Goal: Task Accomplishment & Management: Manage account settings

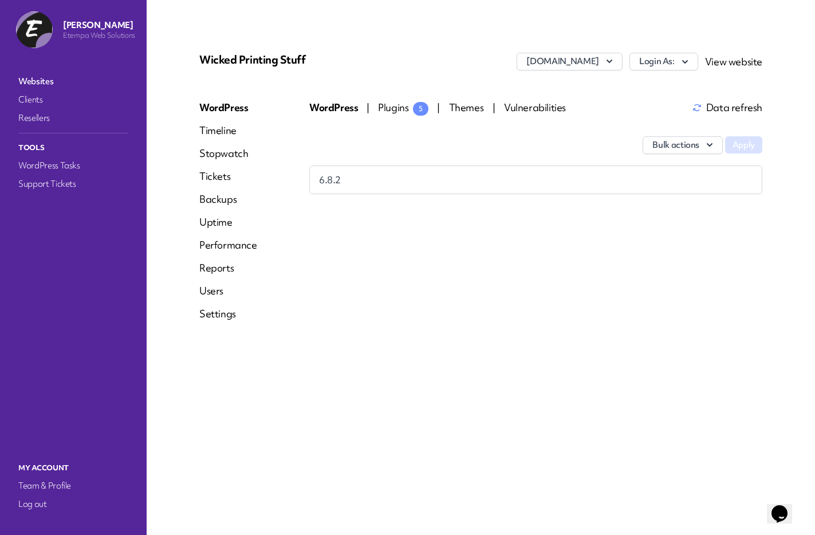
click at [523, 323] on div "WordPress | Plugins 5 | Themes | Vulnerabilities Data refresh Bulk actions Appl…" at bounding box center [535, 215] width 453 height 229
click at [747, 105] on span "Data refresh" at bounding box center [728, 107] width 70 height 9
click at [583, 60] on button "www.wickedprintingstuff.com" at bounding box center [569, 62] width 105 height 18
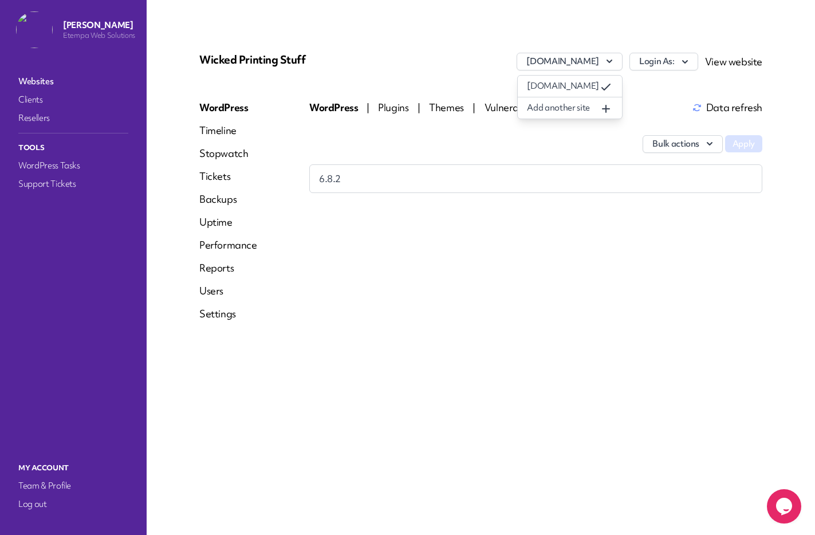
drag, startPoint x: 95, startPoint y: 69, endPoint x: 87, endPoint y: 73, distance: 9.2
click at [95, 69] on div "Sam Newell Etempa Web Solutions Websites Clients Resellers Tools WordPress Task…" at bounding box center [73, 224] width 147 height 449
click at [56, 86] on link "Websites" at bounding box center [73, 81] width 115 height 16
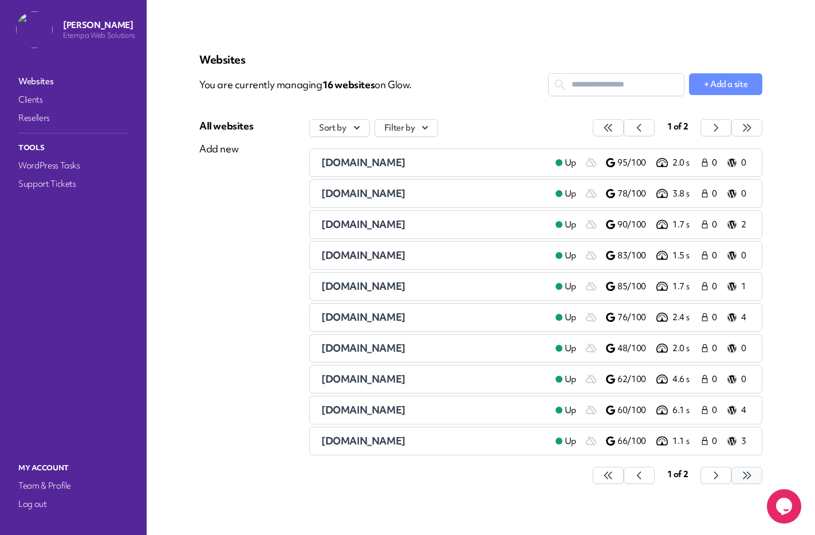
click at [614, 475] on icon "button" at bounding box center [608, 475] width 11 height 11
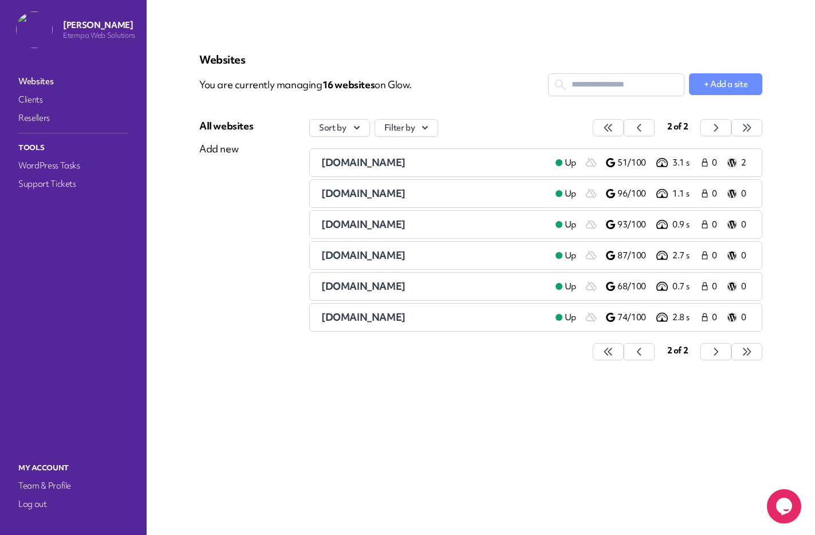
click at [393, 287] on span "wharfemarqueehire.co.uk" at bounding box center [363, 286] width 84 height 13
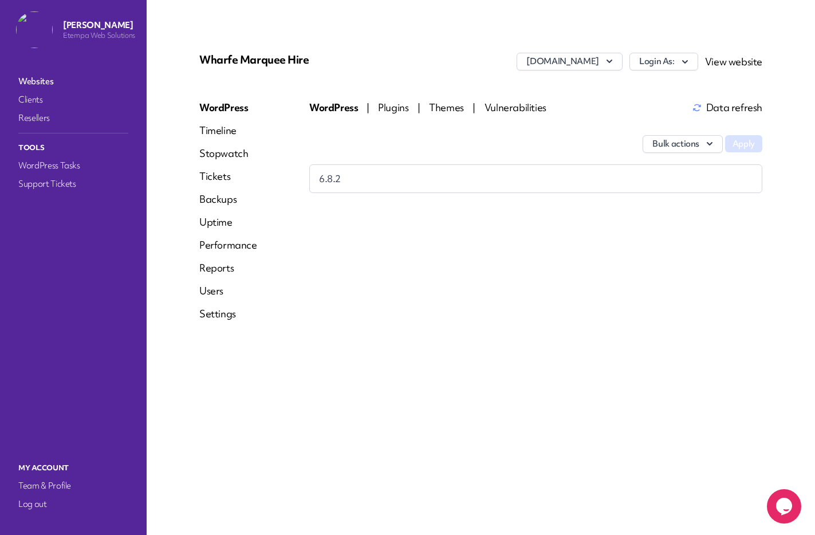
click at [705, 61] on div "Login As: View website" at bounding box center [696, 62] width 133 height 18
click at [673, 60] on button "Login As:" at bounding box center [664, 62] width 69 height 18
click at [647, 92] on link "etempa" at bounding box center [634, 86] width 127 height 21
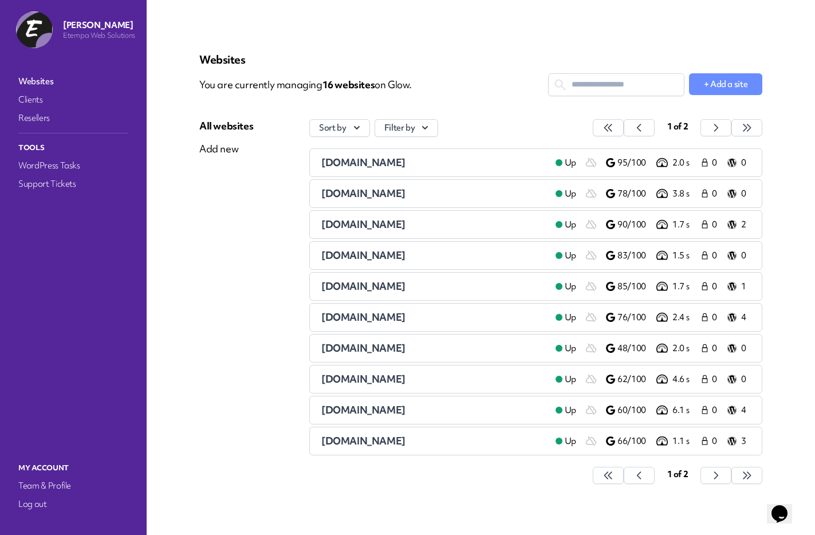
click at [382, 163] on span "[DOMAIN_NAME]" at bounding box center [363, 162] width 84 height 13
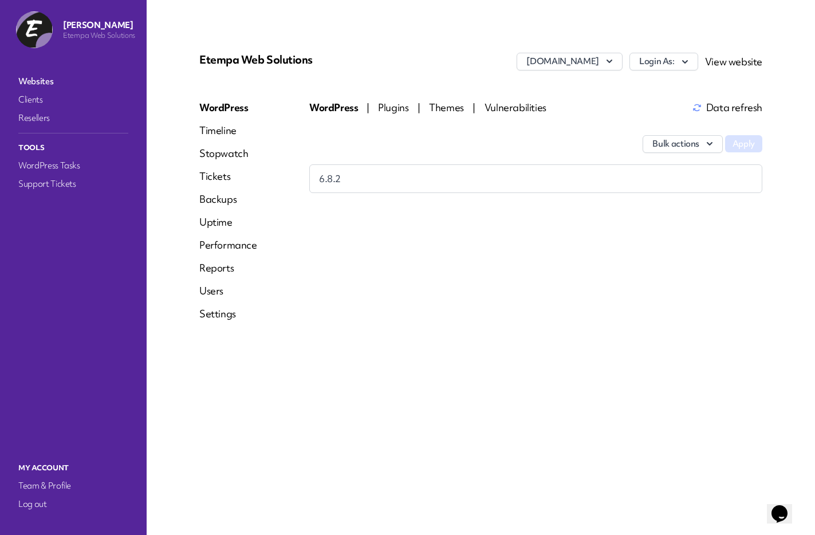
click at [21, 81] on link "Websites" at bounding box center [73, 81] width 115 height 16
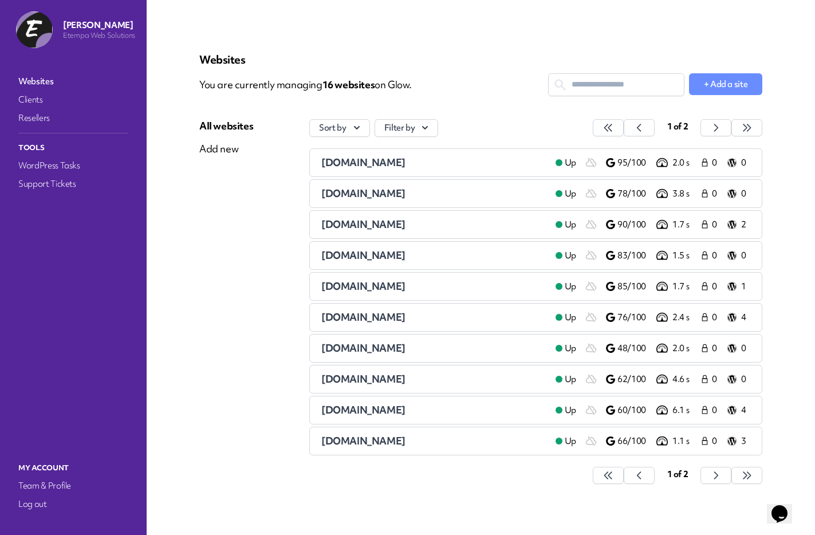
click at [394, 189] on span "[DOMAIN_NAME]" at bounding box center [363, 193] width 84 height 13
click at [391, 221] on div "[DOMAIN_NAME]" at bounding box center [433, 225] width 225 height 14
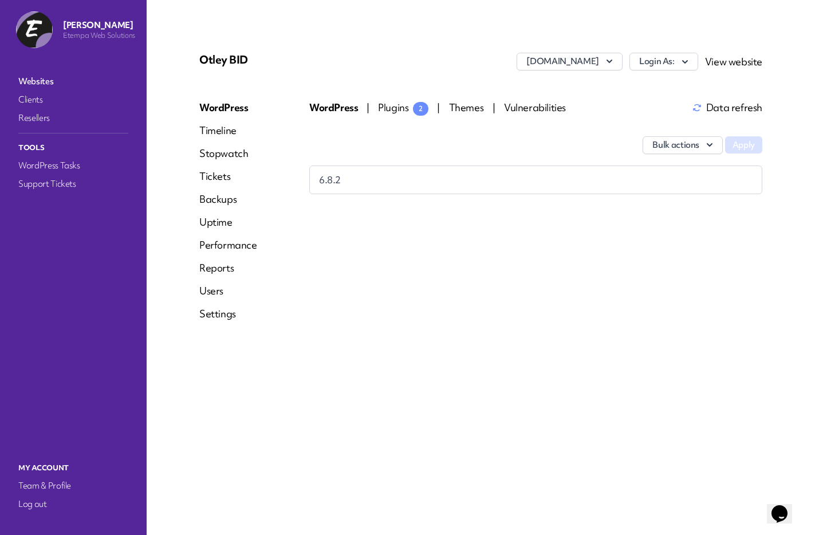
click at [400, 111] on span "Plugins 2" at bounding box center [403, 107] width 50 height 13
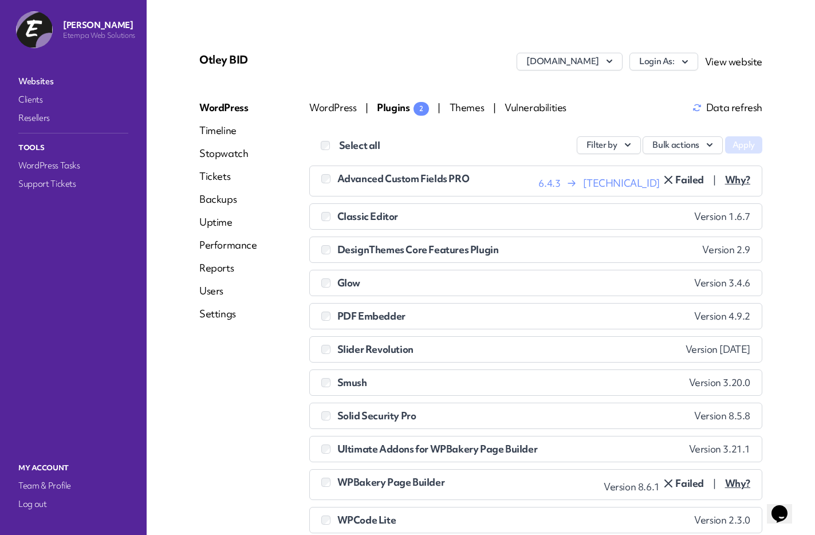
click at [728, 178] on span "Why?" at bounding box center [738, 179] width 25 height 11
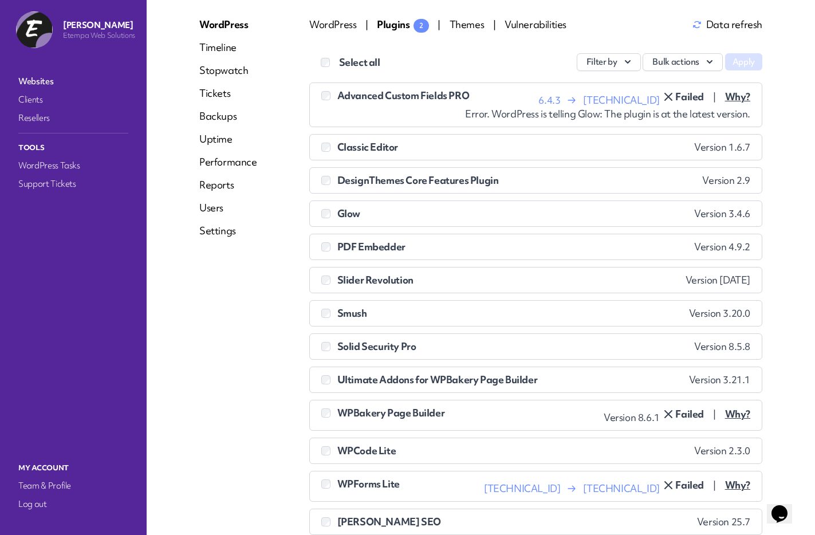
scroll to position [164, 0]
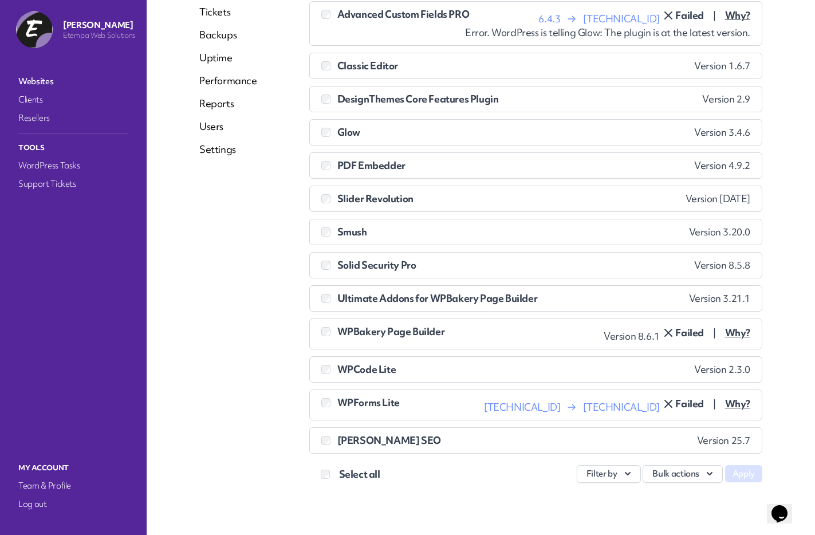
click at [730, 405] on span "Why?" at bounding box center [738, 403] width 25 height 11
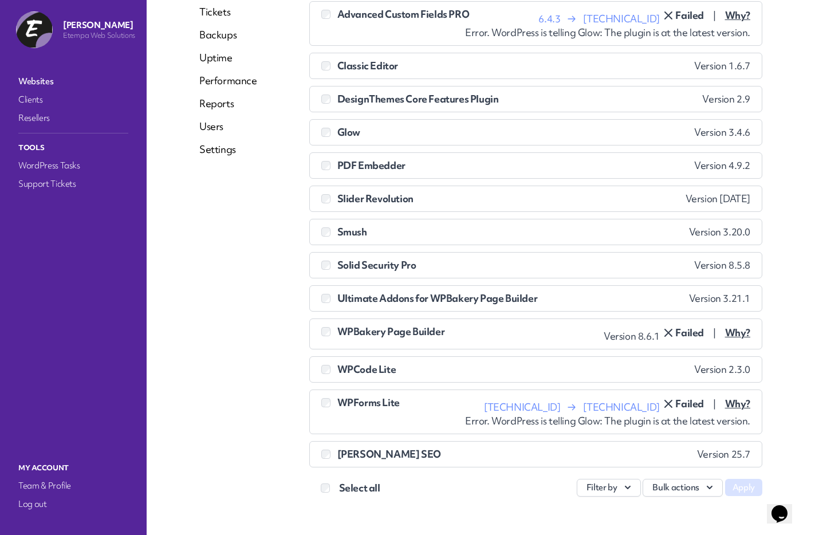
click at [739, 335] on span "Why?" at bounding box center [738, 332] width 25 height 11
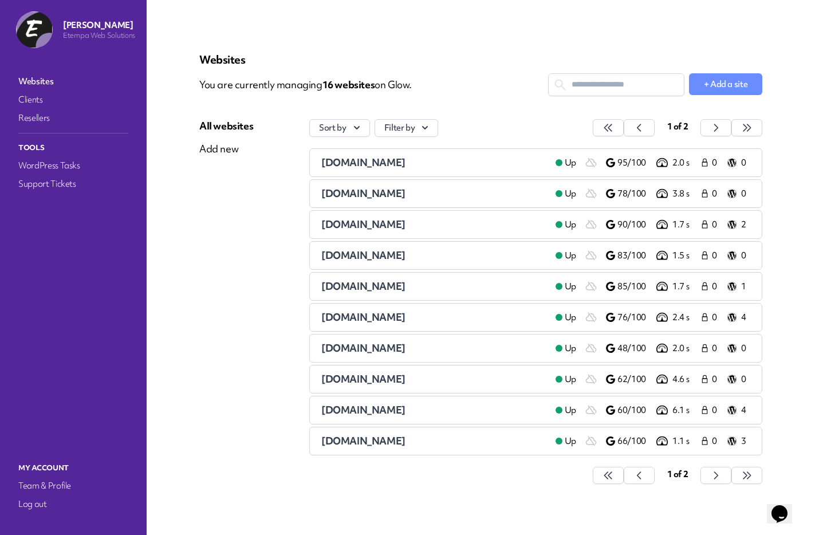
click at [398, 257] on span "otleygardenmachinery.co.uk" at bounding box center [363, 255] width 84 height 13
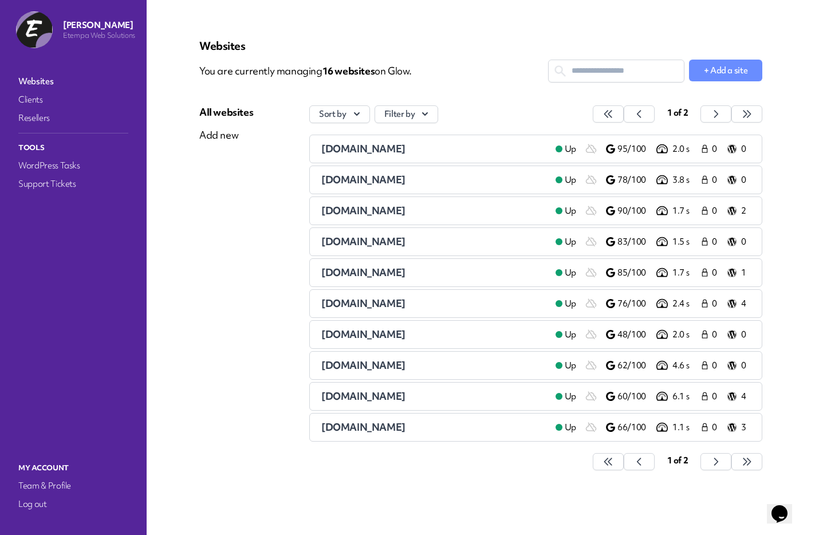
click at [425, 277] on div "[DOMAIN_NAME]" at bounding box center [433, 273] width 225 height 14
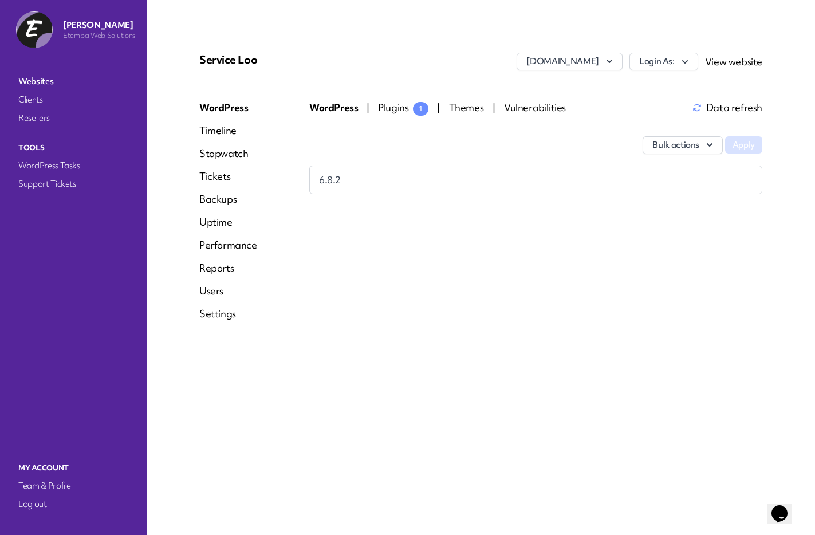
click at [394, 111] on span "Plugins 1" at bounding box center [403, 107] width 50 height 13
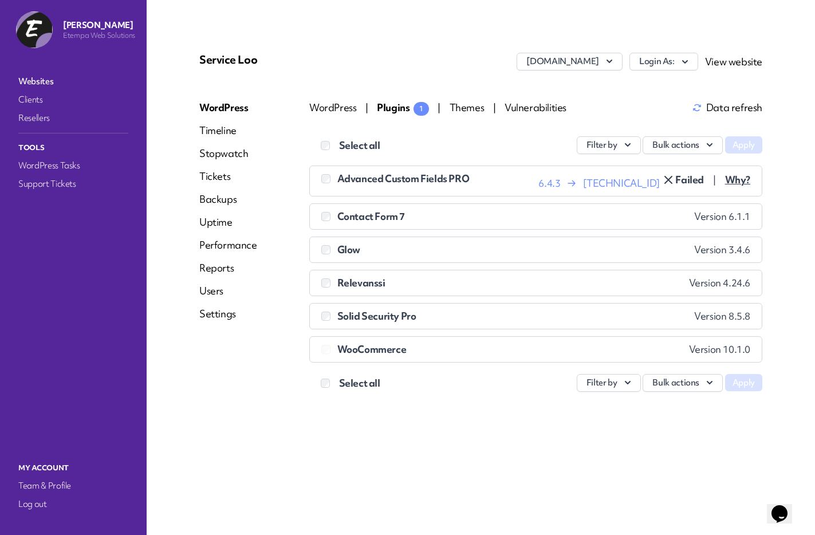
click at [726, 178] on span "Why?" at bounding box center [738, 179] width 25 height 11
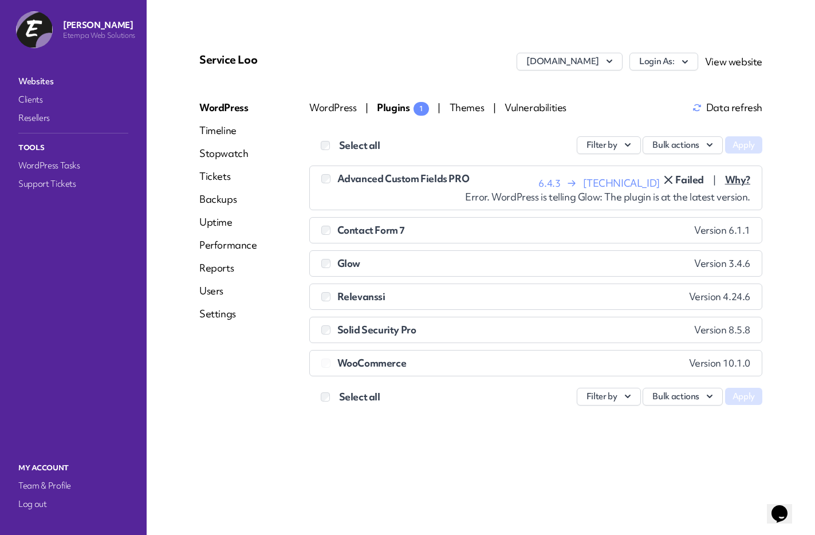
click at [734, 181] on span "Why?" at bounding box center [738, 179] width 25 height 11
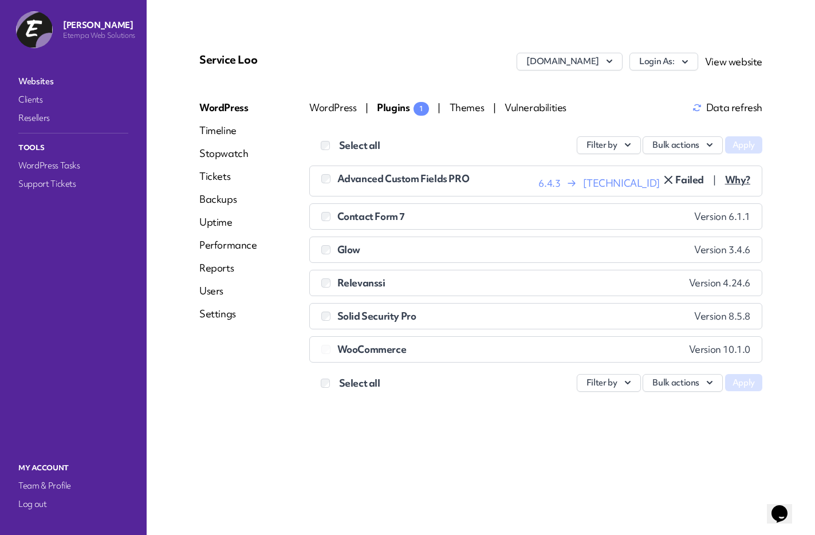
click at [723, 104] on span "Data refresh" at bounding box center [728, 107] width 70 height 9
click at [42, 84] on link "Websites" at bounding box center [73, 81] width 115 height 16
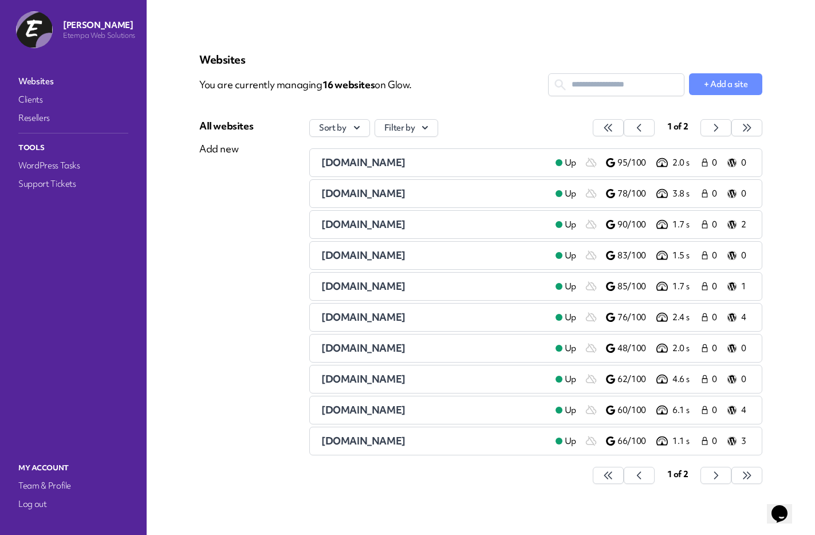
scroll to position [5, 0]
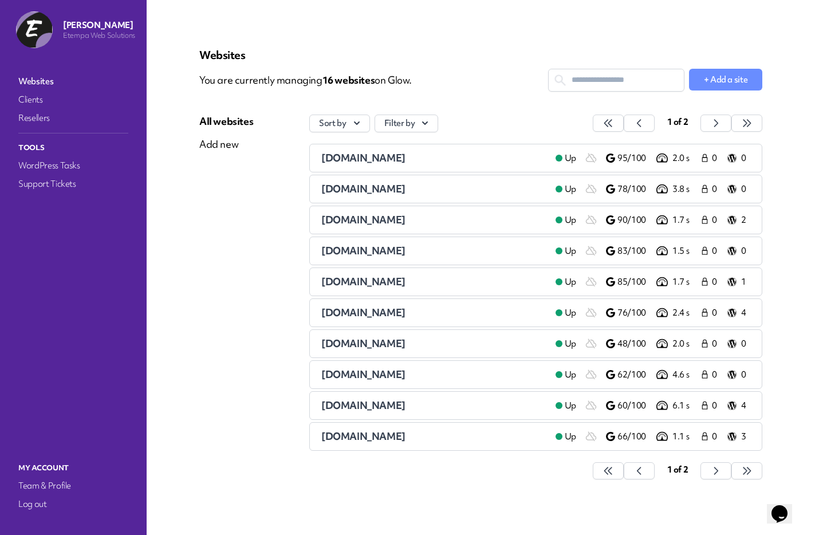
click at [406, 313] on span "[DOMAIN_NAME]" at bounding box center [363, 312] width 84 height 13
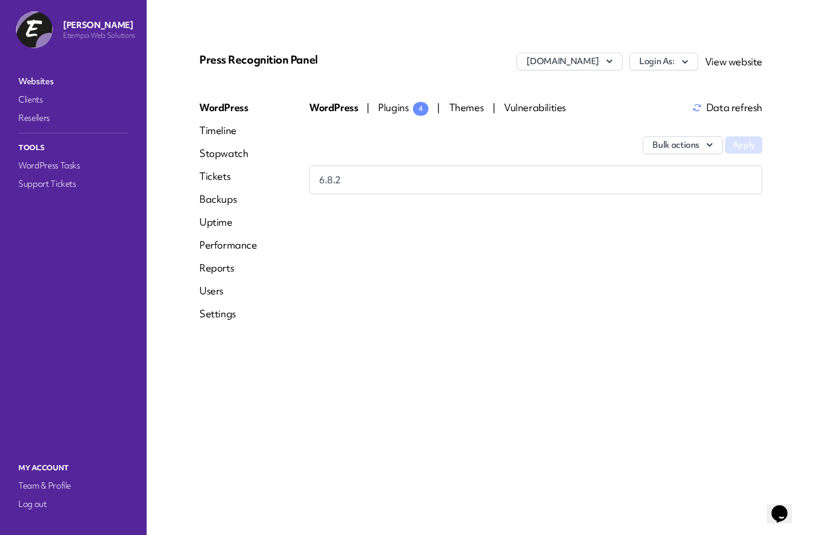
click at [391, 109] on span "Plugins 4" at bounding box center [403, 107] width 50 height 13
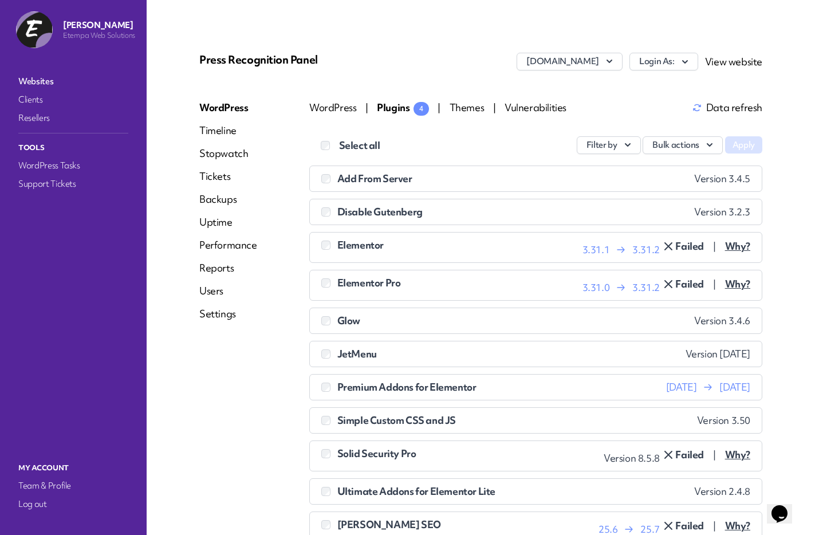
click at [728, 247] on span "Why?" at bounding box center [738, 246] width 25 height 11
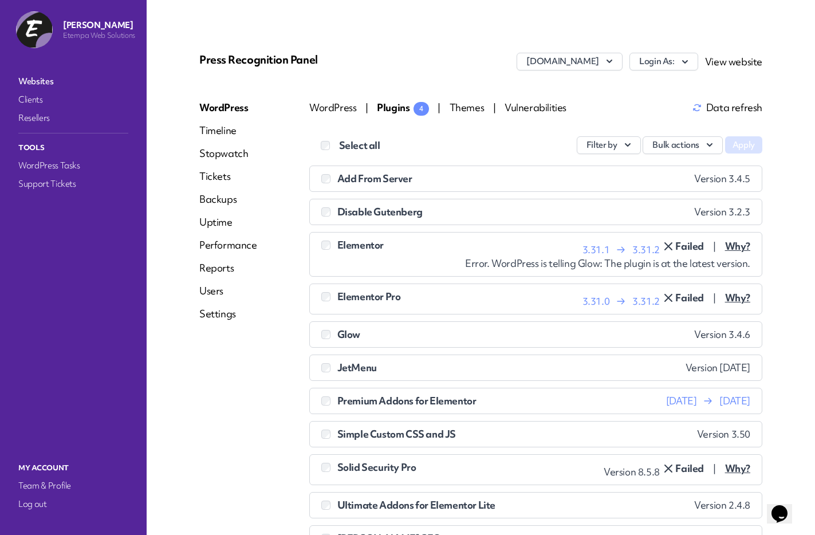
click at [733, 301] on span "Why?" at bounding box center [738, 297] width 25 height 11
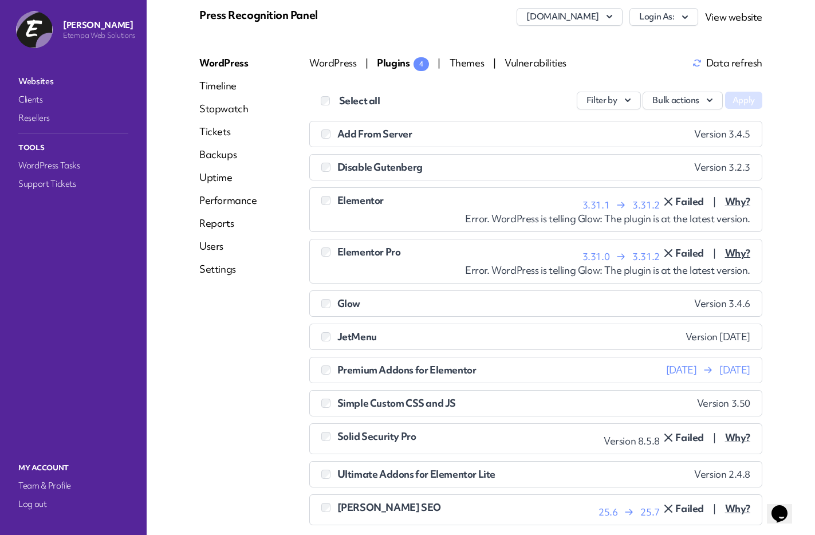
scroll to position [46, 0]
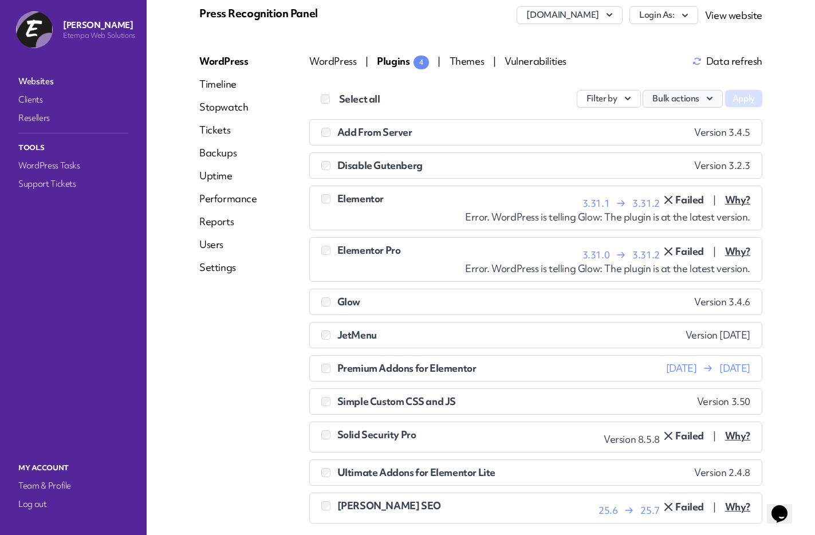
click at [690, 96] on button "Bulk actions" at bounding box center [683, 99] width 80 height 18
click at [661, 132] on link "Update" at bounding box center [658, 125] width 127 height 21
click at [744, 97] on button "Apply" at bounding box center [744, 98] width 37 height 17
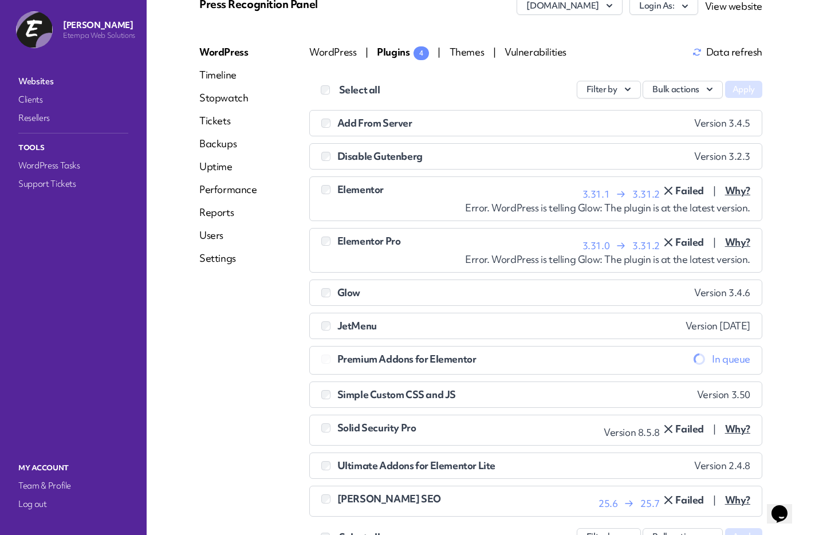
scroll to position [119, 0]
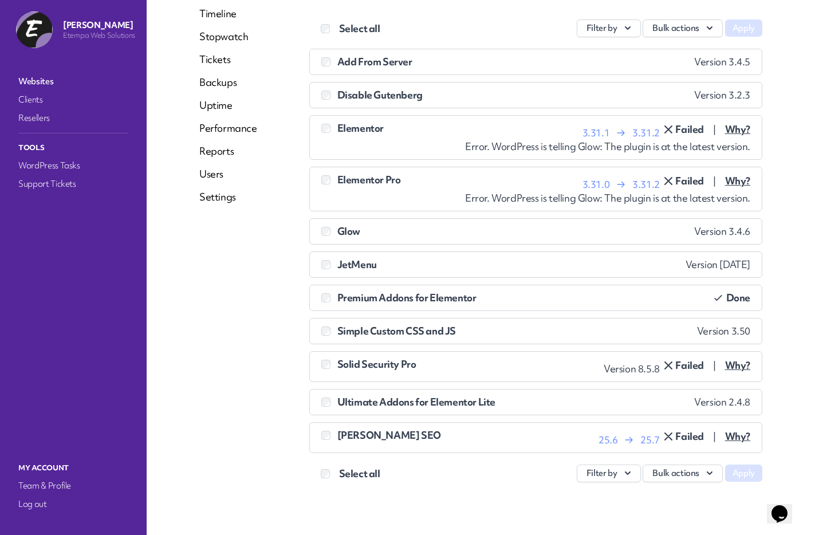
click at [744, 438] on span "Why?" at bounding box center [738, 436] width 25 height 11
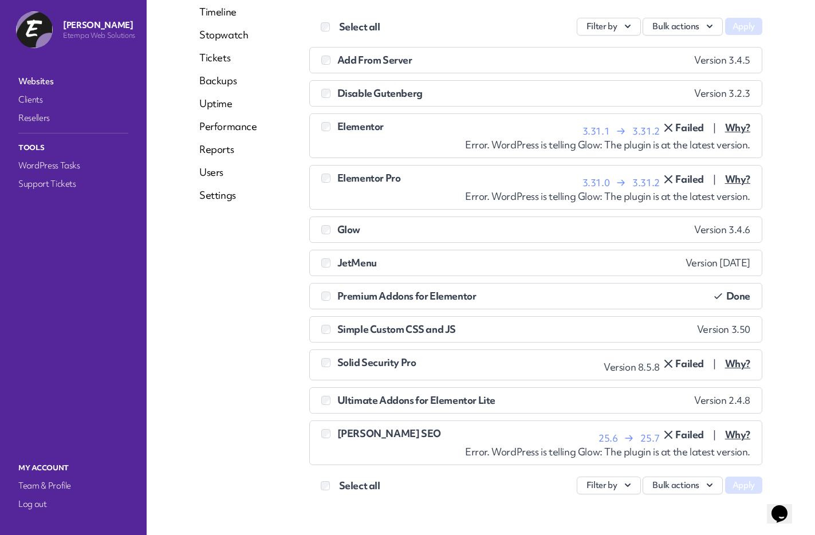
click at [733, 362] on span "Why?" at bounding box center [738, 363] width 25 height 11
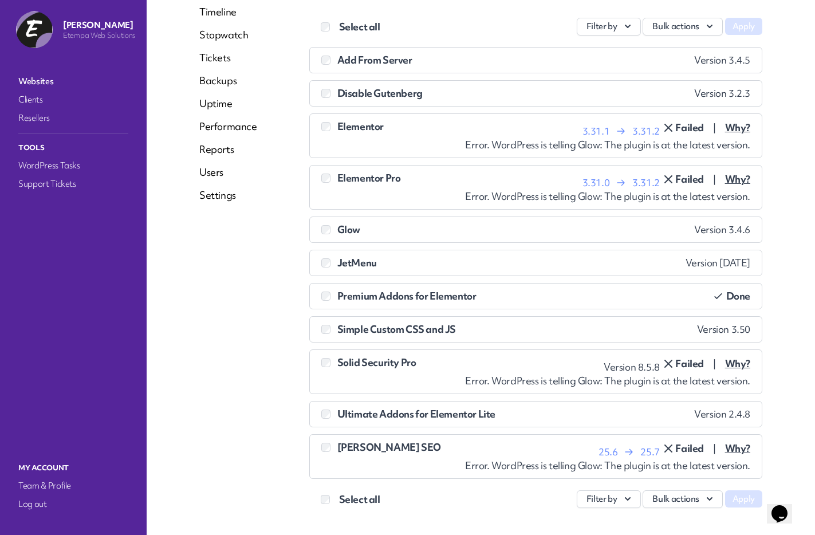
scroll to position [0, 0]
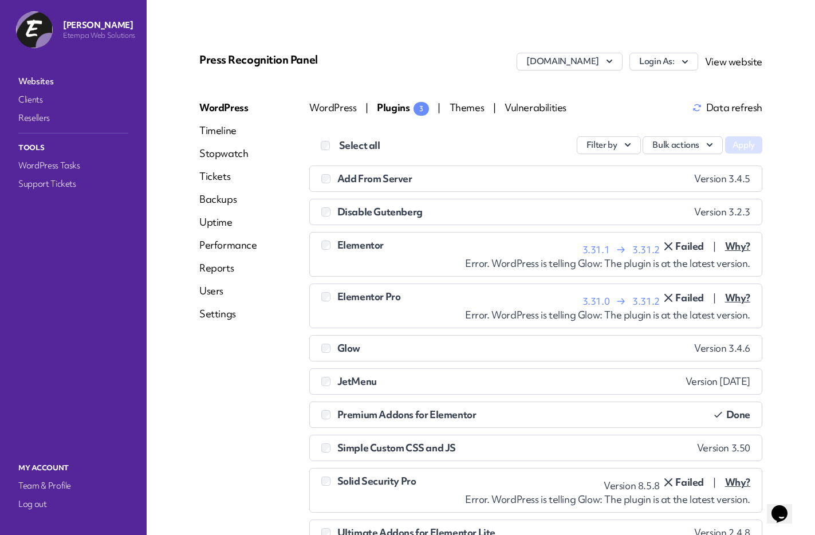
click at [33, 81] on link "Websites" at bounding box center [73, 81] width 115 height 16
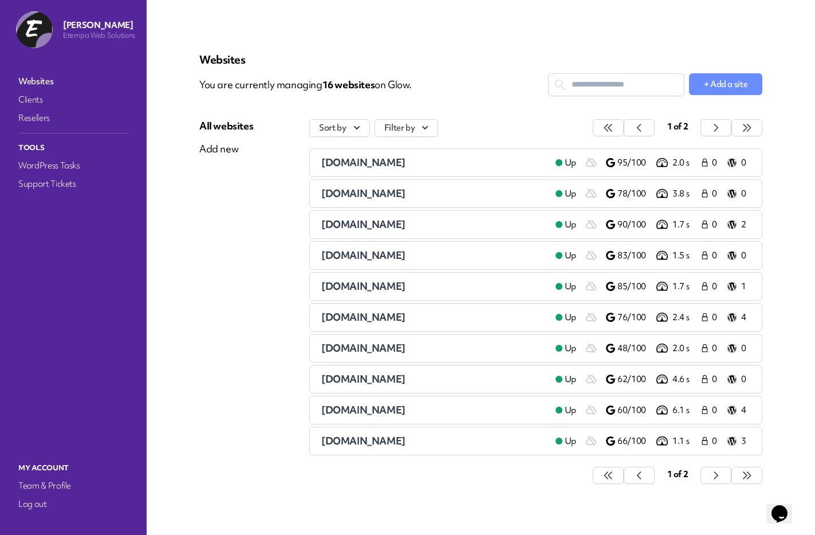
click at [406, 347] on span "[DOMAIN_NAME]" at bounding box center [363, 348] width 84 height 13
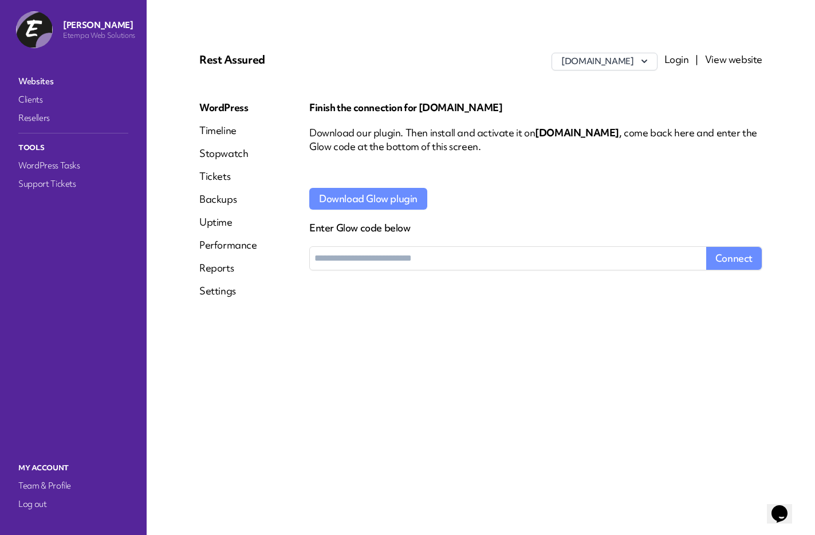
click at [60, 83] on link "Websites" at bounding box center [73, 81] width 115 height 16
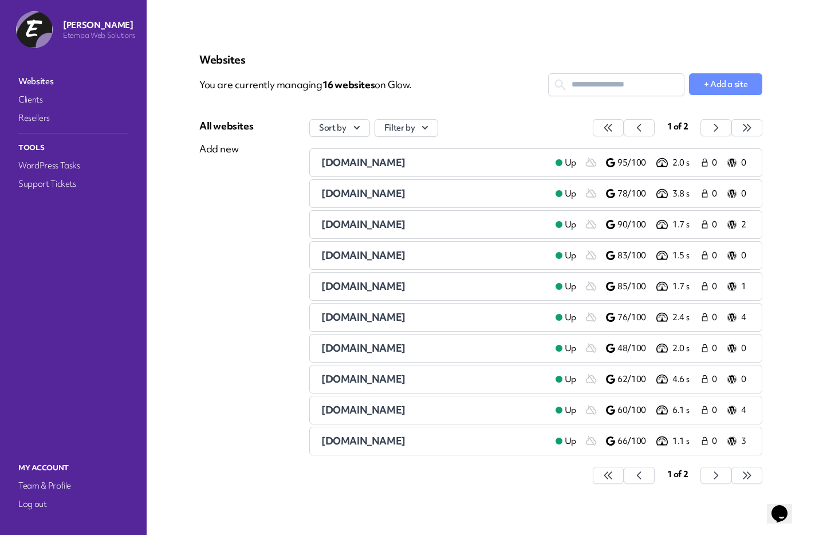
click at [616, 85] on input "text" at bounding box center [616, 84] width 135 height 21
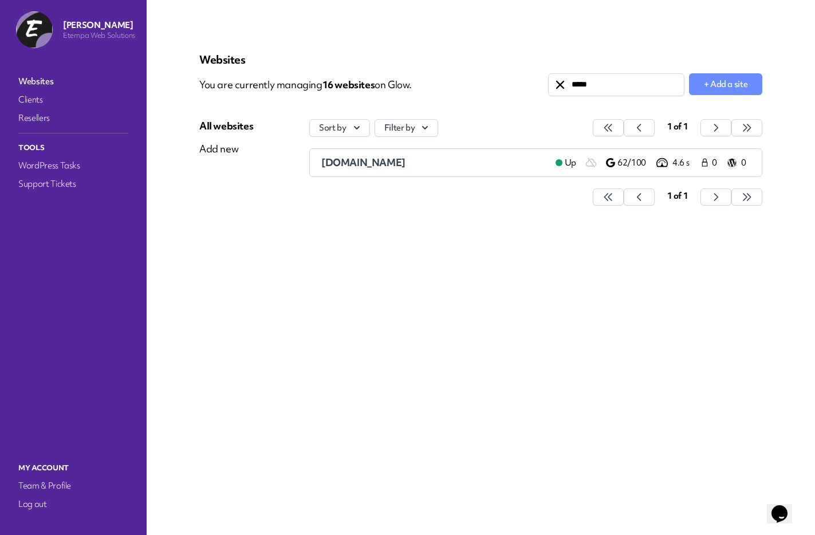
type input "*****"
click at [440, 155] on li "safeinsalford.org.uk Up 62/100 4.6 s 0 0" at bounding box center [535, 162] width 453 height 29
click at [415, 167] on div "[DOMAIN_NAME]" at bounding box center [433, 163] width 225 height 14
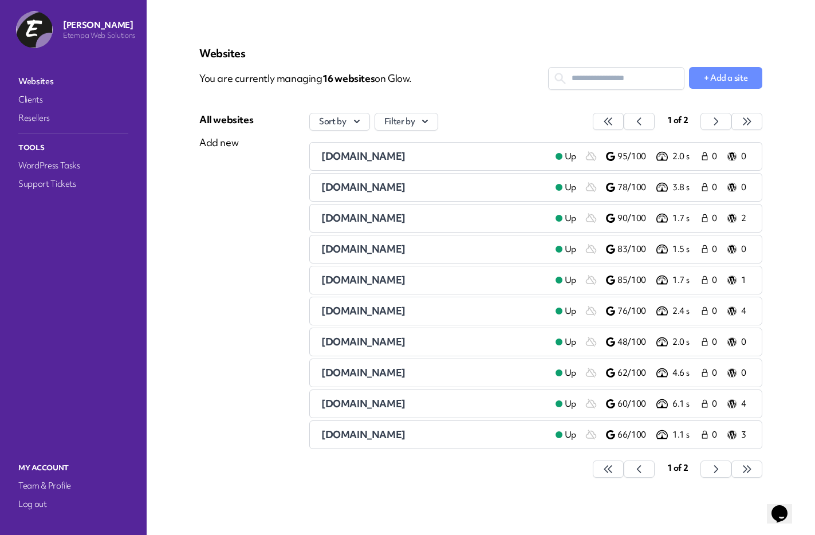
scroll to position [14, 0]
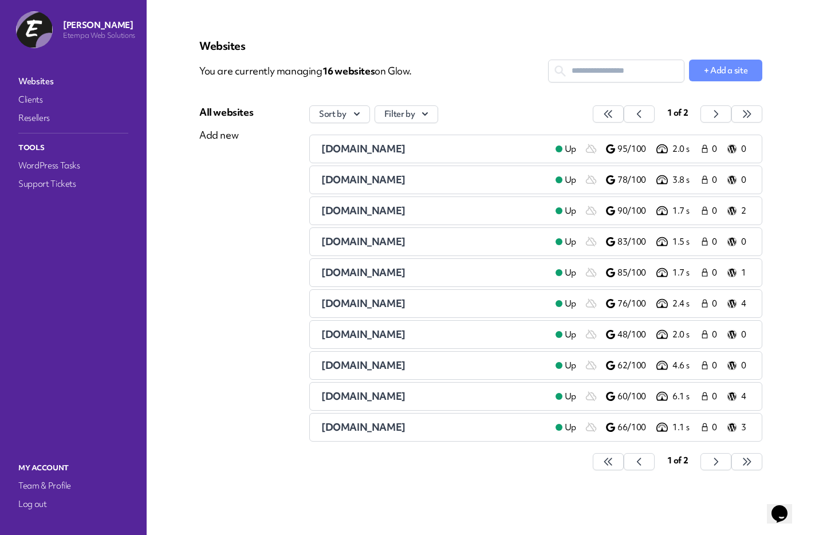
click at [451, 394] on div "[DOMAIN_NAME]" at bounding box center [433, 397] width 225 height 14
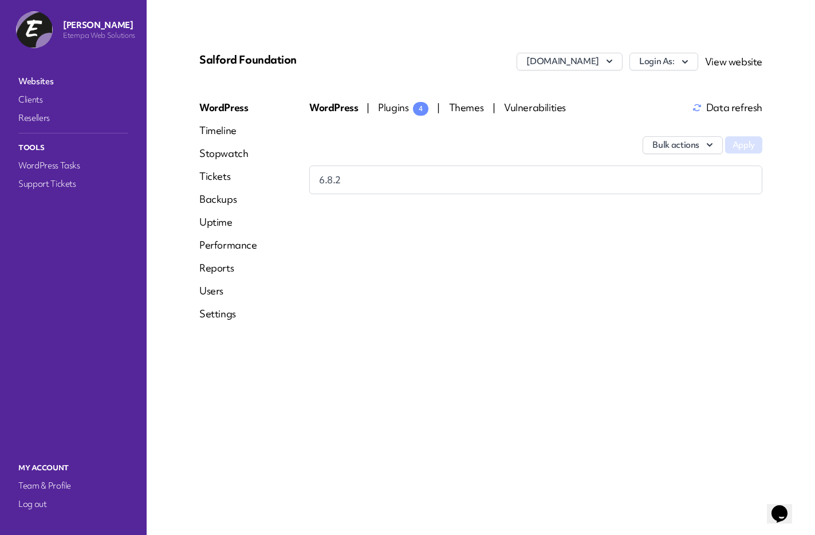
click at [398, 106] on span "Plugins 4" at bounding box center [403, 107] width 50 height 13
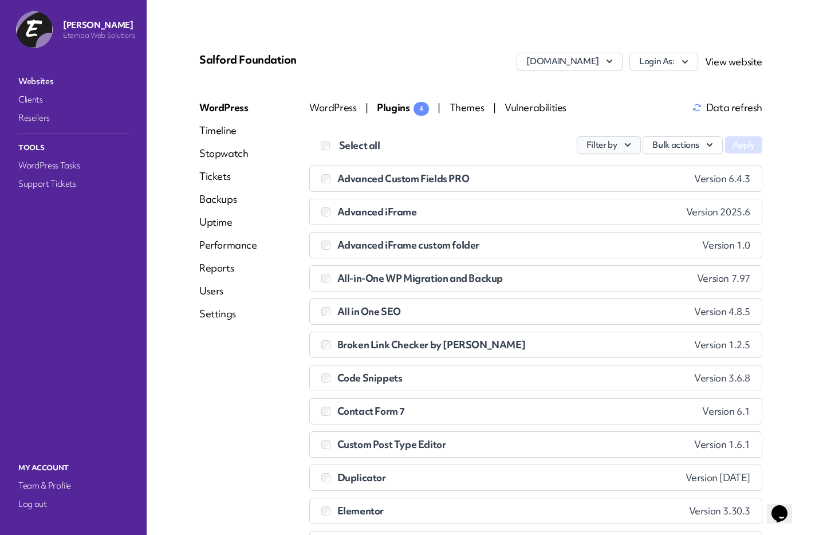
click at [619, 148] on button "Filter by" at bounding box center [609, 145] width 64 height 18
click at [583, 198] on link "Update available" at bounding box center [576, 193] width 127 height 21
click at [743, 145] on button "Apply" at bounding box center [744, 144] width 37 height 17
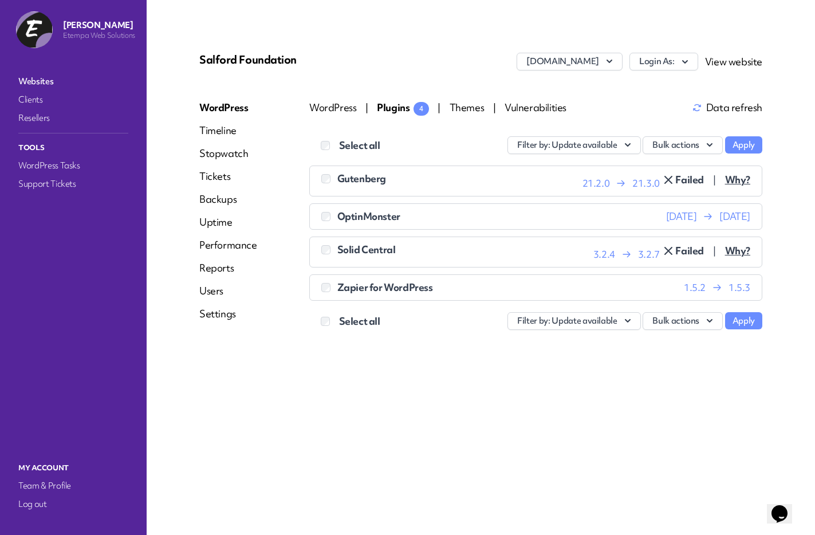
click at [731, 177] on span "Why?" at bounding box center [738, 179] width 25 height 11
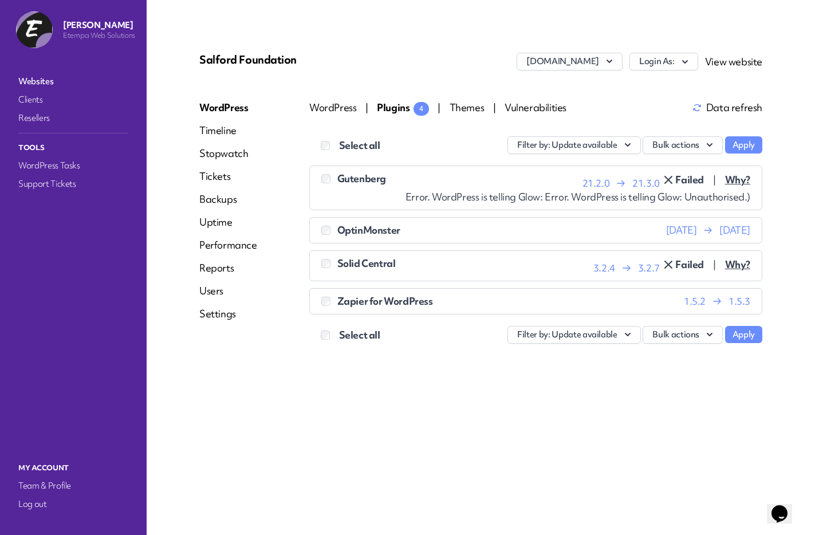
click at [737, 266] on span "Why?" at bounding box center [738, 264] width 25 height 11
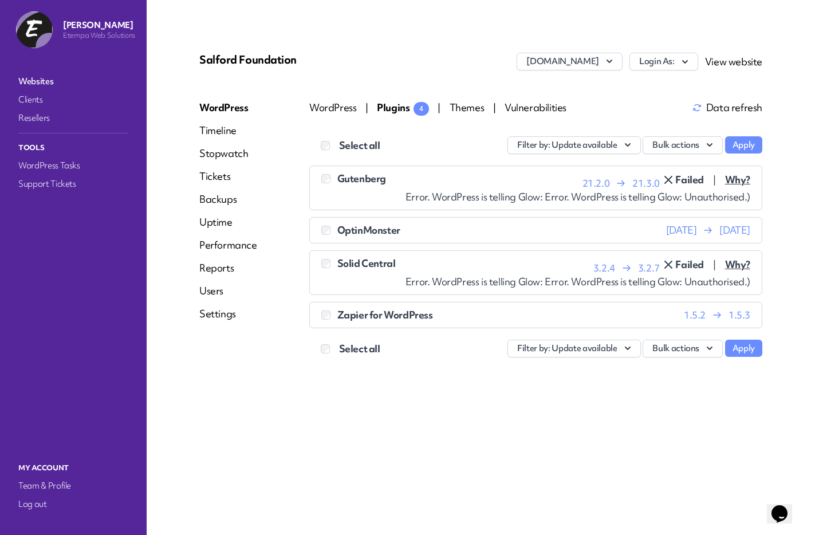
click at [317, 233] on li "OptinMonster 2.16.19 2.16.20 Error. WordPress is telling Glow: Error. WordPress…" at bounding box center [535, 230] width 453 height 26
click at [683, 141] on button "Bulk actions" at bounding box center [683, 145] width 80 height 18
click at [668, 176] on link "Update" at bounding box center [658, 172] width 127 height 21
click at [752, 149] on button "Apply" at bounding box center [744, 144] width 37 height 17
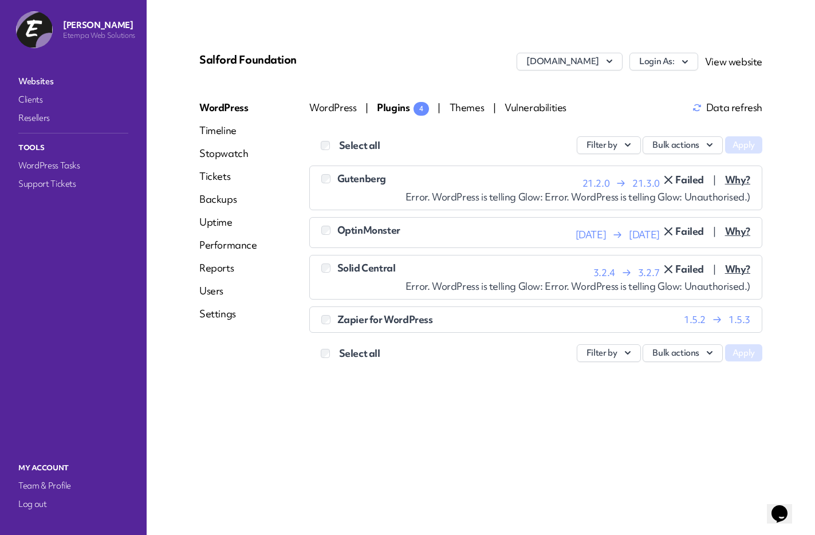
click at [744, 230] on span "Why?" at bounding box center [738, 231] width 25 height 11
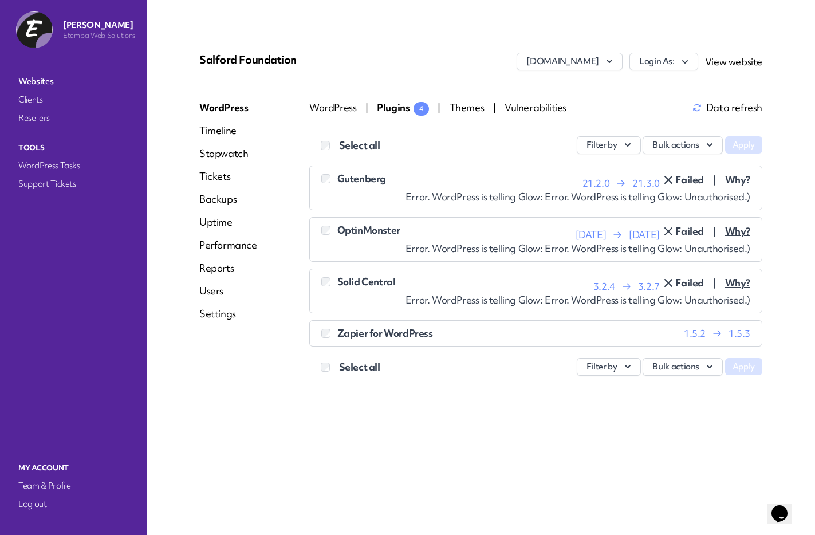
click at [46, 79] on link "Websites" at bounding box center [73, 81] width 115 height 16
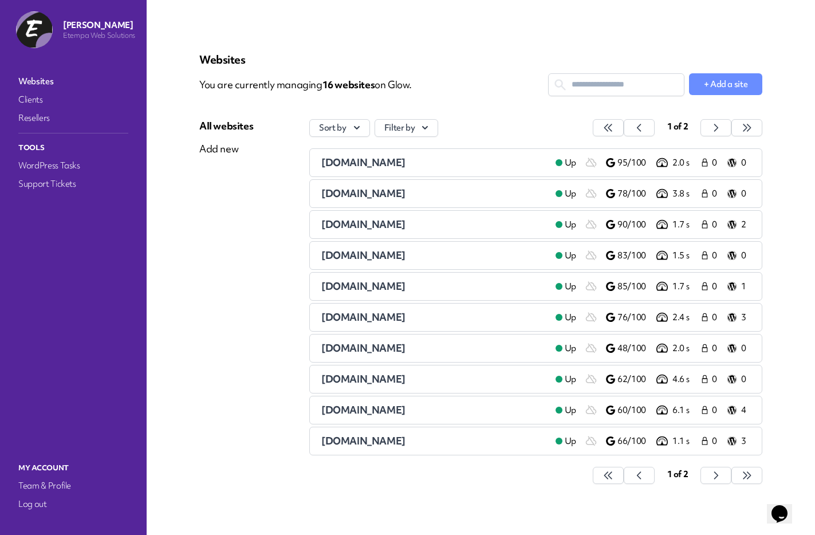
scroll to position [14, 0]
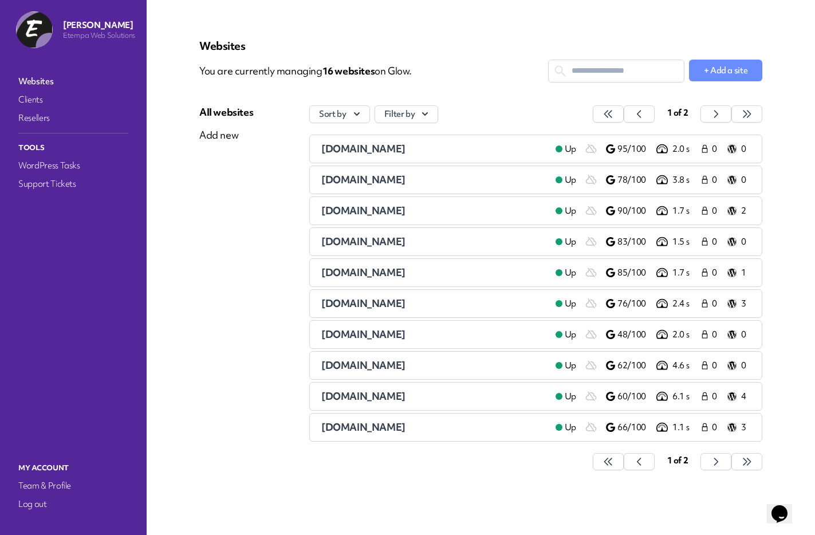
click at [469, 426] on div "[DOMAIN_NAME]" at bounding box center [433, 428] width 225 height 14
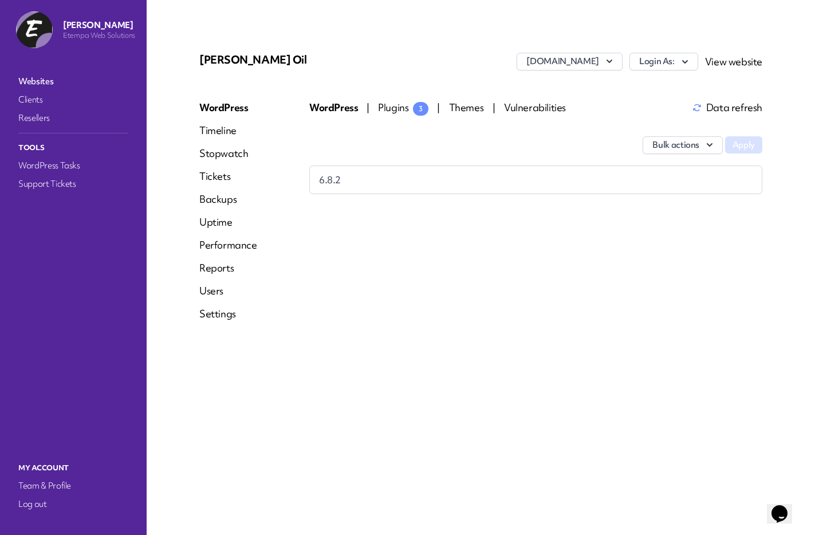
click at [397, 103] on span "Plugins 3" at bounding box center [403, 107] width 50 height 13
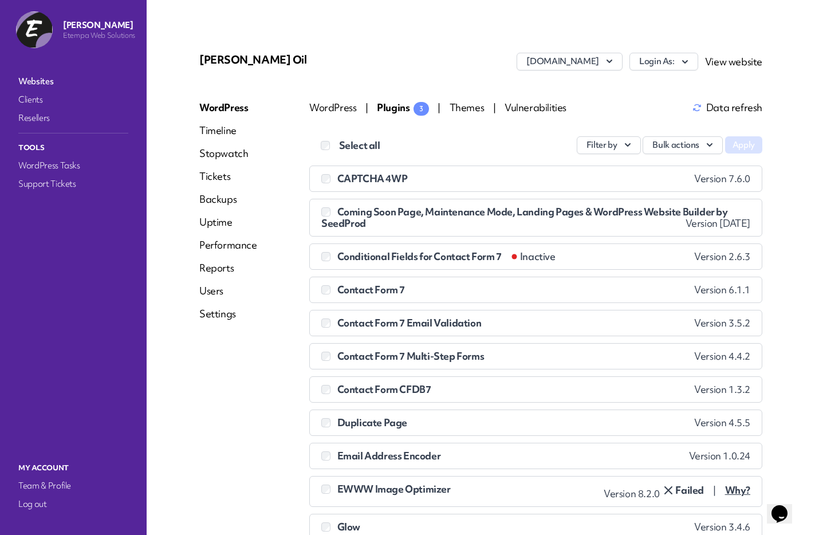
click at [606, 142] on button "Filter by" at bounding box center [609, 145] width 64 height 18
click at [554, 197] on link "Update available" at bounding box center [576, 193] width 127 height 21
click at [741, 139] on button "Apply" at bounding box center [744, 144] width 37 height 17
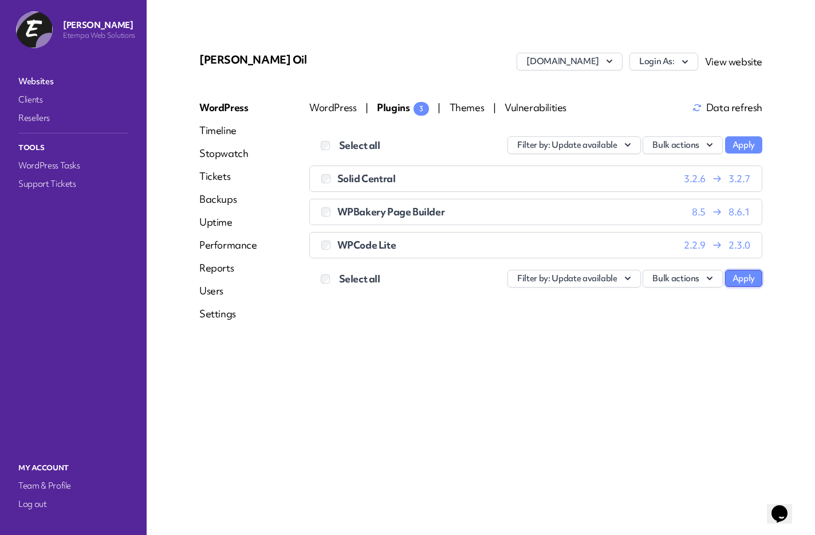
click at [739, 280] on button "Apply" at bounding box center [744, 278] width 37 height 17
click at [700, 144] on button "Bulk actions" at bounding box center [683, 145] width 80 height 18
click at [651, 173] on link "Update" at bounding box center [658, 172] width 127 height 21
click at [759, 143] on button "Apply" at bounding box center [744, 144] width 37 height 17
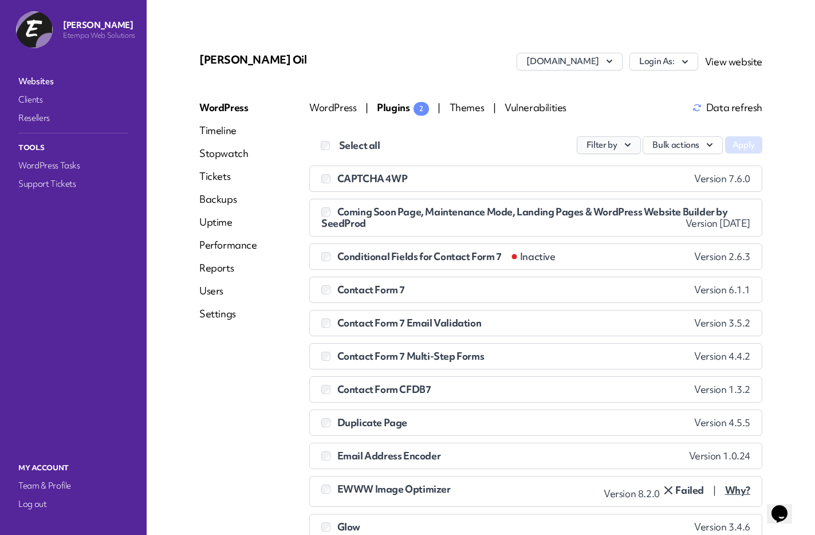
click at [599, 144] on button "Filter by" at bounding box center [609, 145] width 64 height 18
click at [590, 193] on link "Update available" at bounding box center [576, 193] width 127 height 21
click at [751, 150] on button "Apply" at bounding box center [744, 144] width 37 height 17
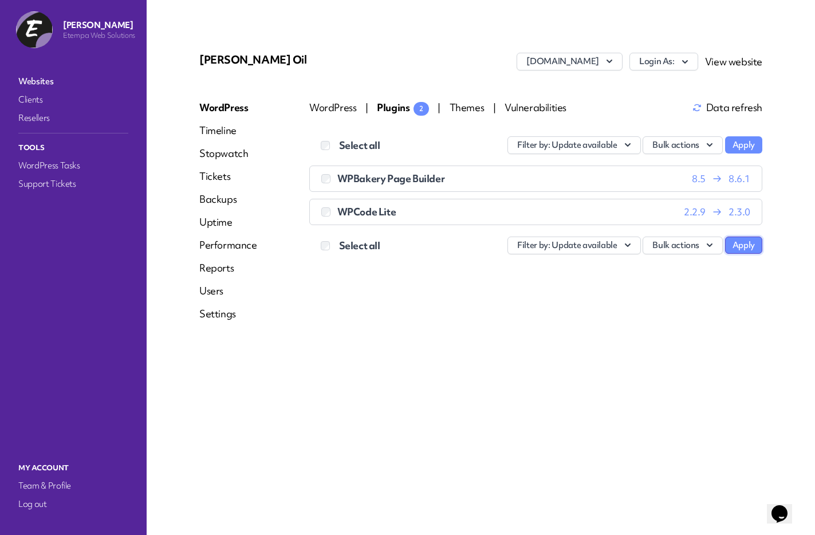
click at [741, 248] on button "Apply" at bounding box center [744, 245] width 37 height 17
click at [688, 143] on button "Bulk actions" at bounding box center [683, 145] width 80 height 18
click at [657, 169] on link "Update" at bounding box center [658, 172] width 127 height 21
click at [752, 246] on button "Apply" at bounding box center [744, 245] width 37 height 17
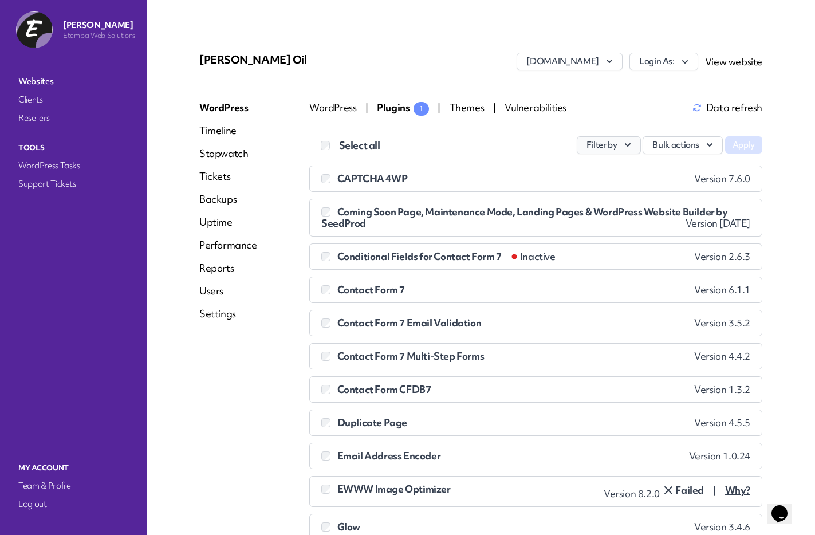
click at [610, 146] on button "Filter by" at bounding box center [609, 145] width 64 height 18
click at [581, 190] on link "Update available" at bounding box center [576, 193] width 127 height 21
click at [528, 143] on button "Filter by : Update available" at bounding box center [575, 145] width 134 height 18
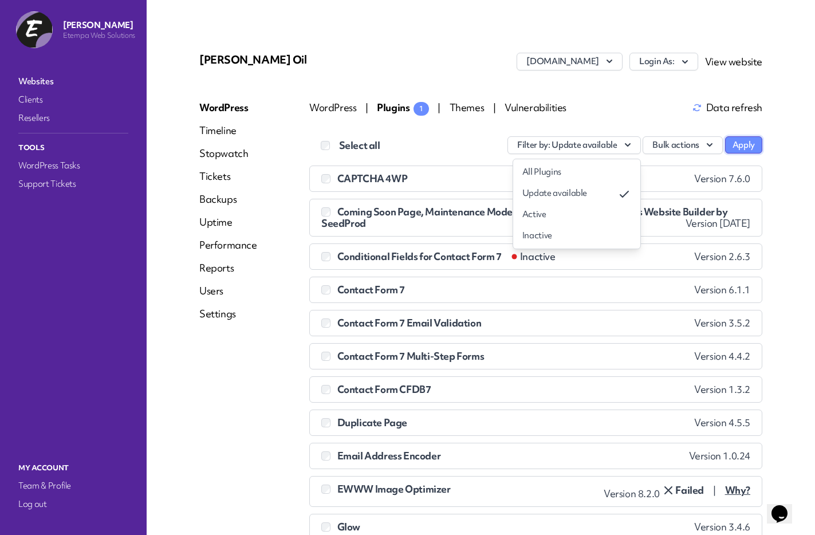
click at [760, 142] on button "Apply" at bounding box center [744, 144] width 37 height 17
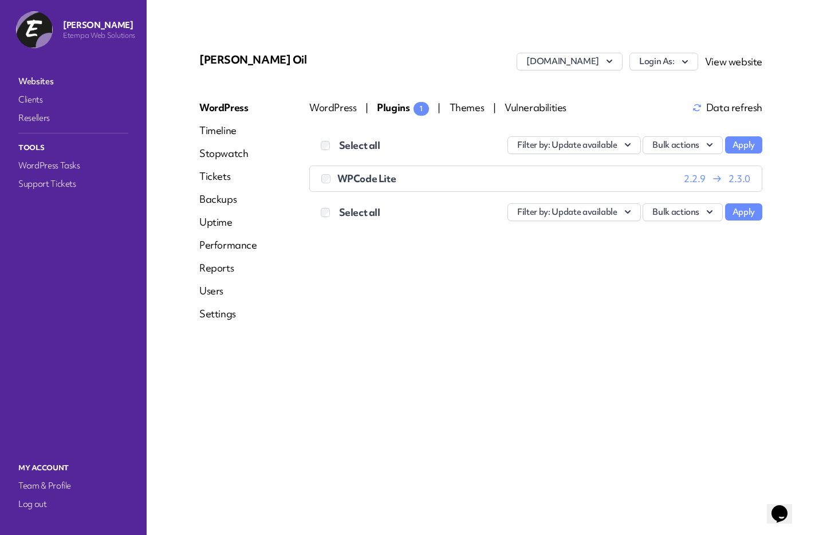
click at [328, 183] on span at bounding box center [328, 178] width 14 height 13
click at [744, 214] on button "Apply" at bounding box center [744, 211] width 37 height 17
click at [671, 138] on button "Bulk actions" at bounding box center [683, 145] width 80 height 18
click at [659, 180] on link "Update" at bounding box center [658, 172] width 127 height 21
click at [756, 215] on button "Apply" at bounding box center [744, 211] width 37 height 17
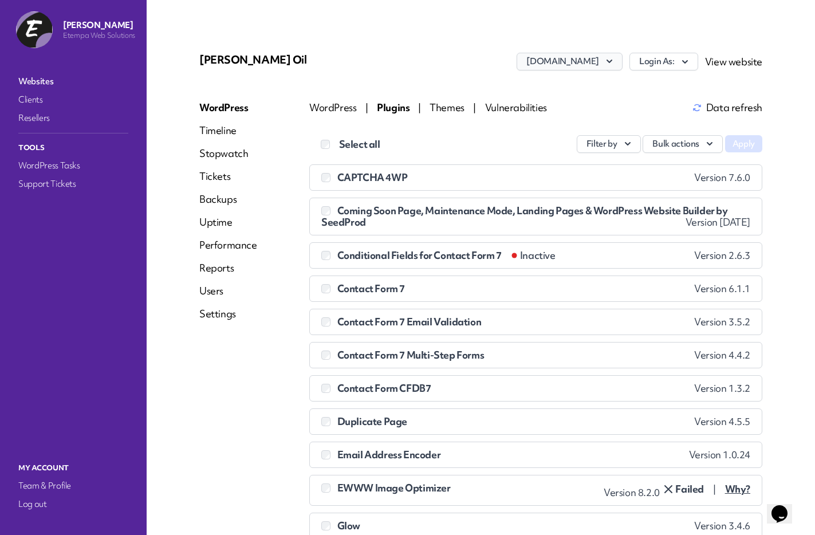
click at [588, 66] on button "www.tateoil.co.uk" at bounding box center [569, 62] width 105 height 18
click at [577, 103] on link "www.tatesolar.co.uk" at bounding box center [570, 107] width 104 height 21
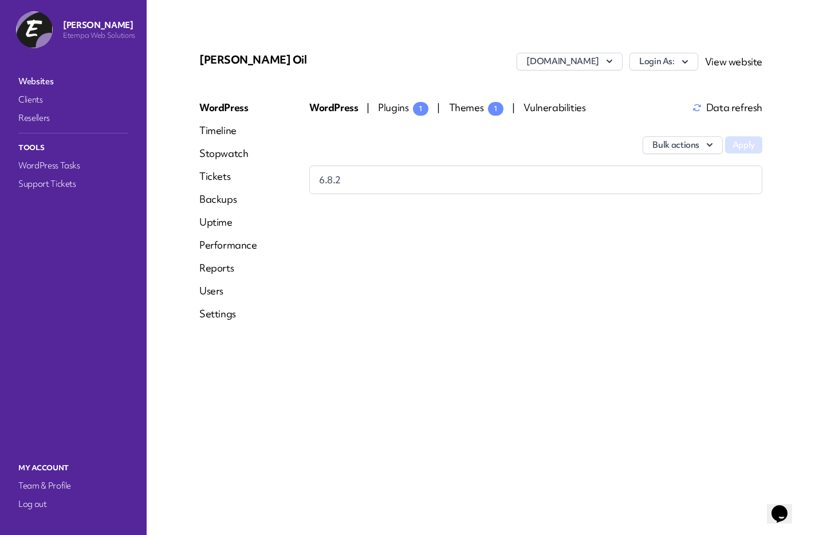
click at [493, 103] on span "1" at bounding box center [495, 109] width 15 height 14
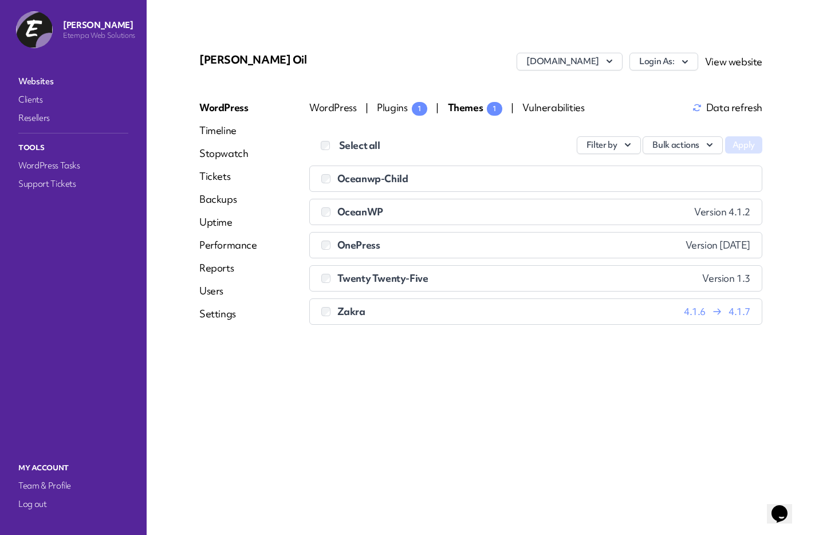
click at [390, 107] on span "Plugins 1" at bounding box center [402, 107] width 50 height 13
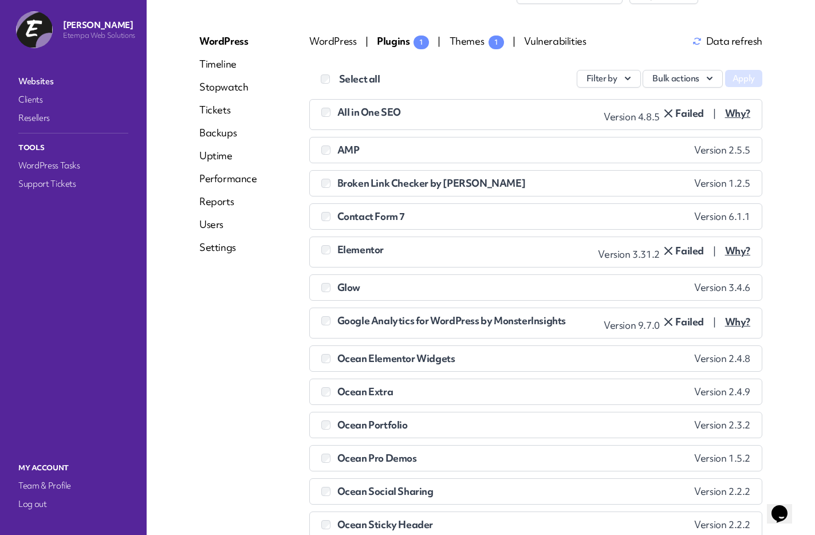
scroll to position [68, 0]
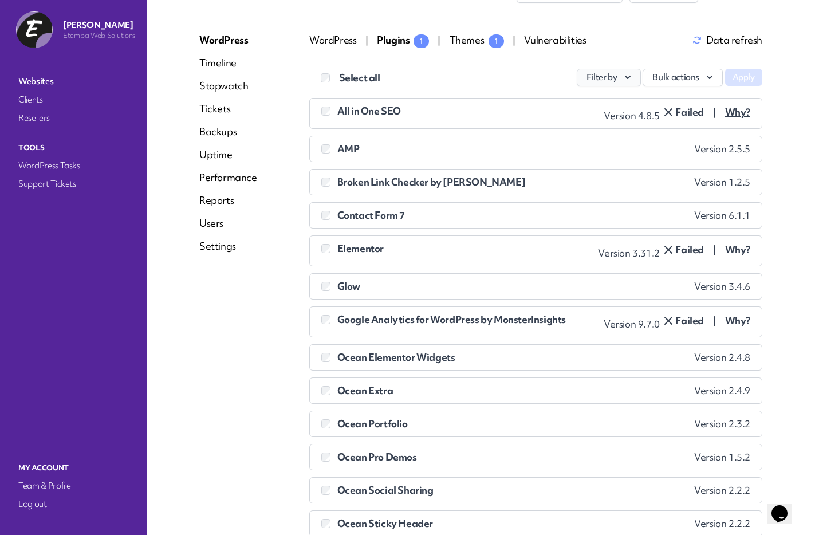
click at [608, 76] on button "Filter by" at bounding box center [609, 78] width 64 height 18
click at [583, 128] on link "Update available" at bounding box center [576, 125] width 127 height 21
click at [755, 78] on button "Apply" at bounding box center [744, 77] width 37 height 17
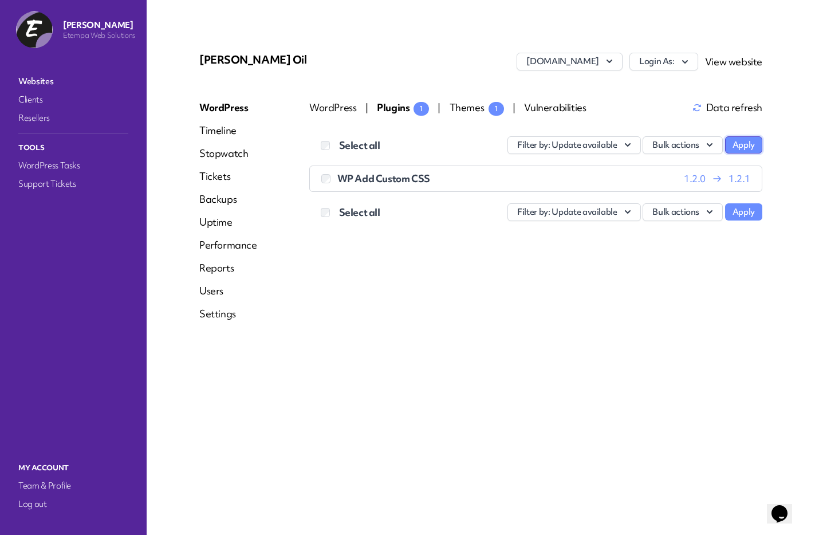
scroll to position [0, 0]
click at [747, 211] on button "Apply" at bounding box center [744, 211] width 37 height 17
click at [677, 146] on button "Bulk actions" at bounding box center [683, 145] width 80 height 18
click at [668, 170] on link "Update" at bounding box center [658, 172] width 127 height 21
click at [760, 146] on button "Apply" at bounding box center [744, 144] width 37 height 17
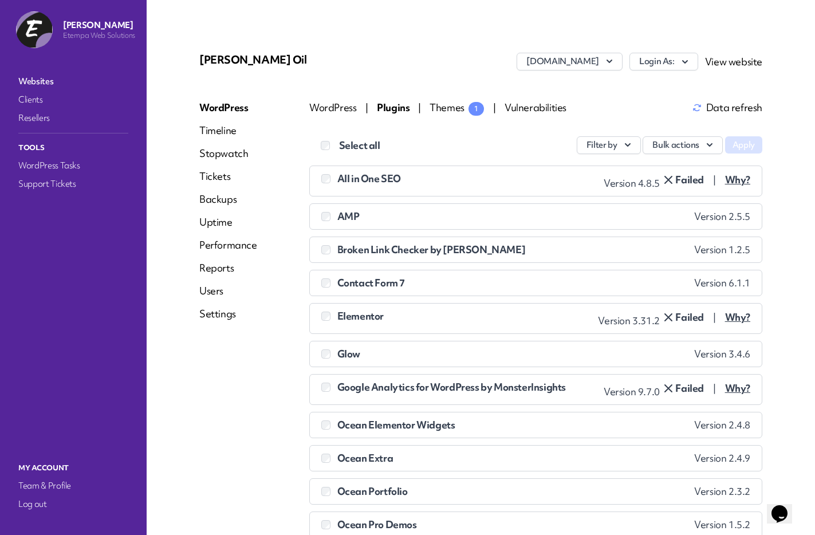
click at [44, 82] on link "Websites" at bounding box center [73, 81] width 115 height 16
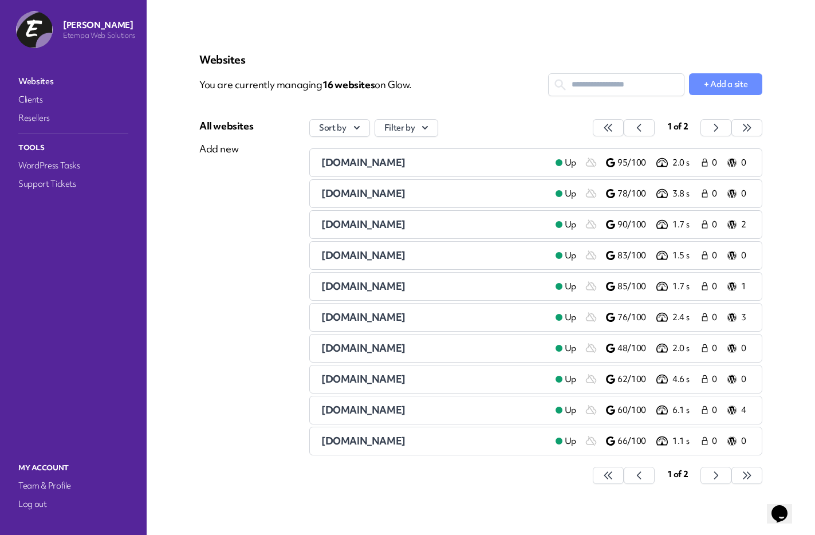
scroll to position [3, 0]
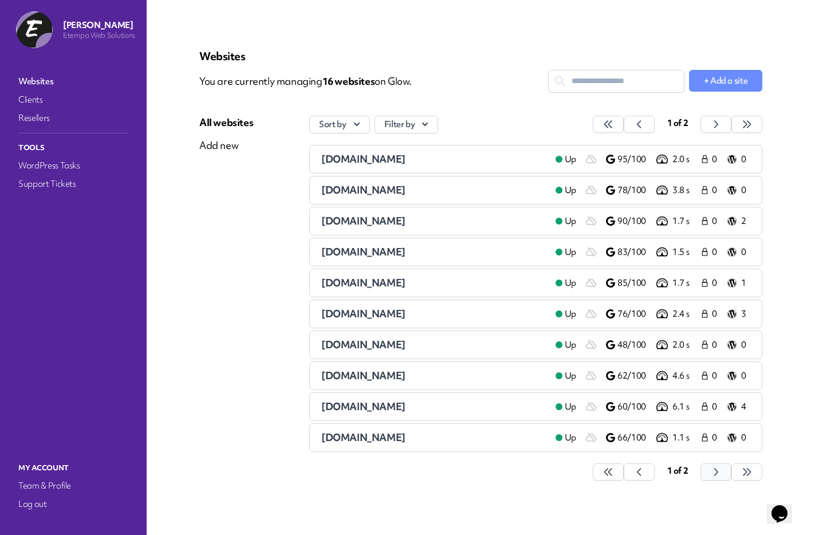
click at [614, 474] on icon "button" at bounding box center [608, 471] width 11 height 11
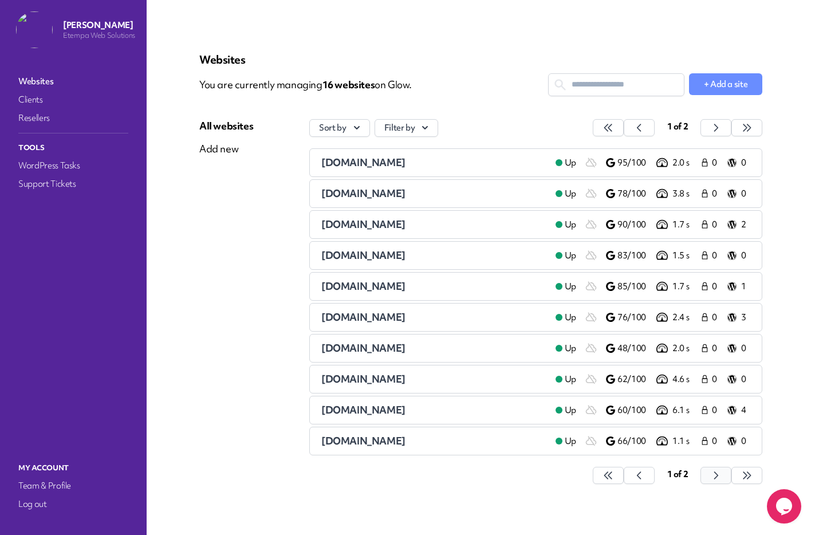
click at [614, 479] on icon "button" at bounding box center [608, 475] width 11 height 11
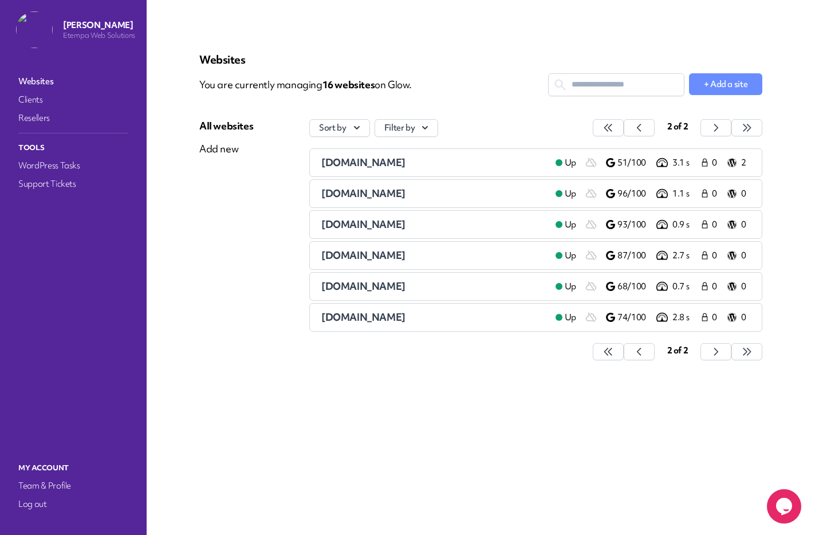
click at [429, 188] on div "[DOMAIN_NAME]" at bounding box center [433, 194] width 225 height 14
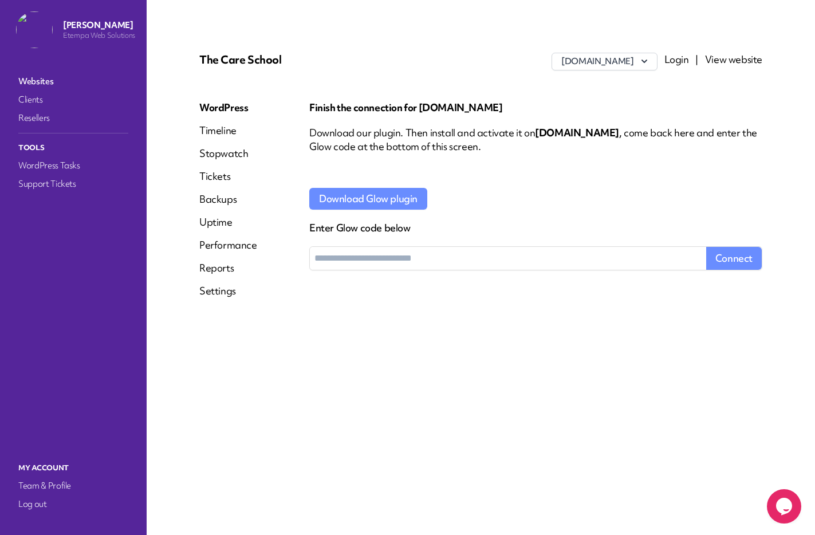
click at [34, 81] on link "Websites" at bounding box center [73, 81] width 115 height 16
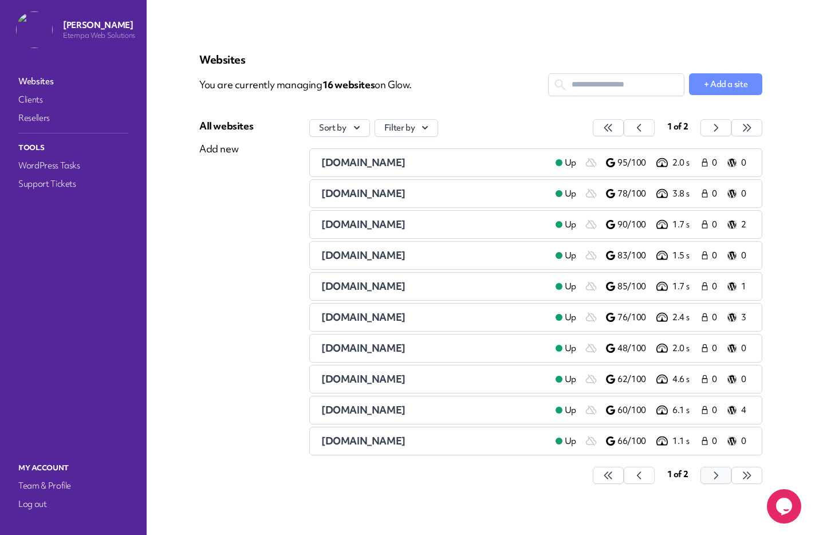
click at [612, 476] on icon "button" at bounding box center [608, 475] width 7 height 7
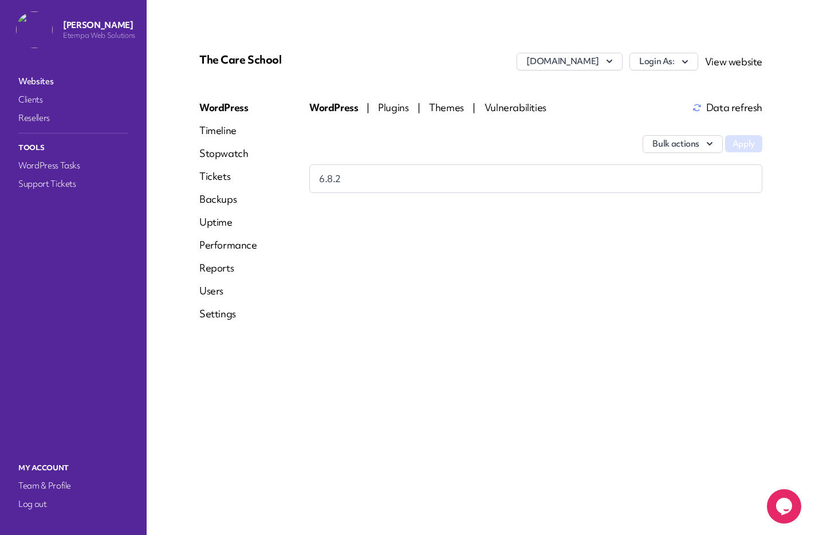
click at [44, 81] on link "Websites" at bounding box center [73, 81] width 115 height 16
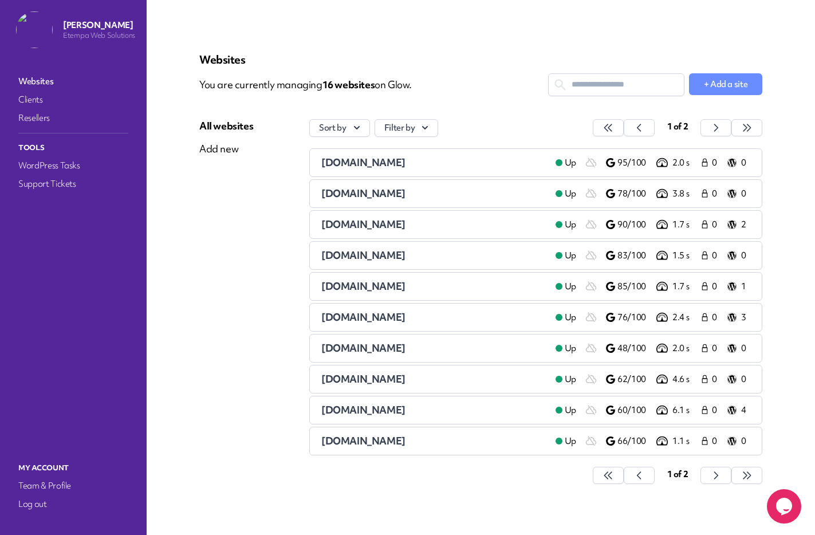
scroll to position [14, 0]
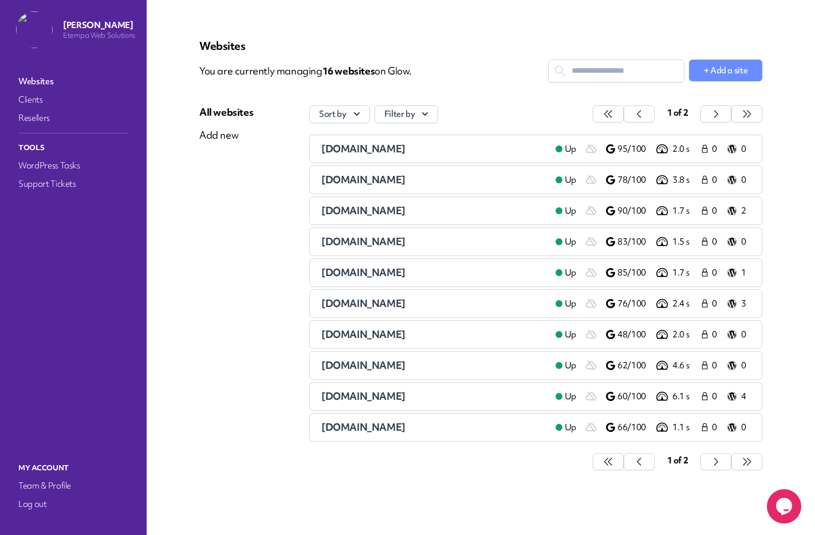
click at [614, 462] on icon "button" at bounding box center [608, 461] width 11 height 11
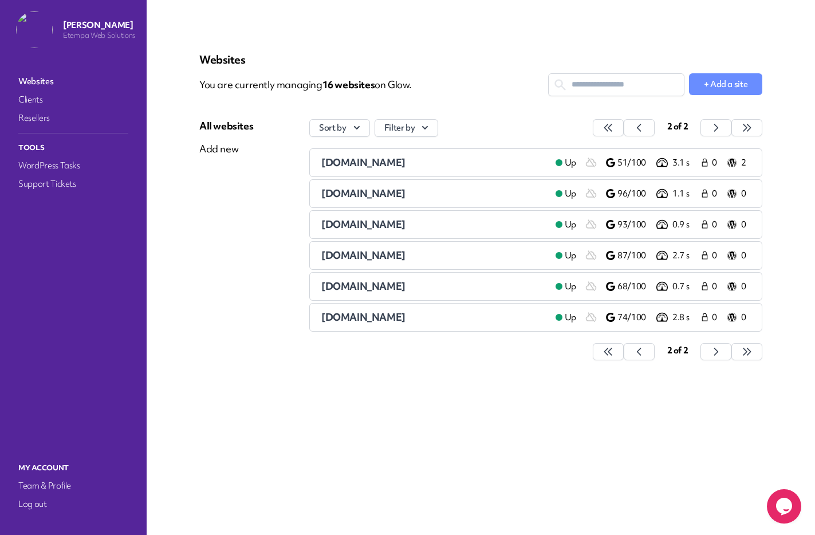
scroll to position [0, 0]
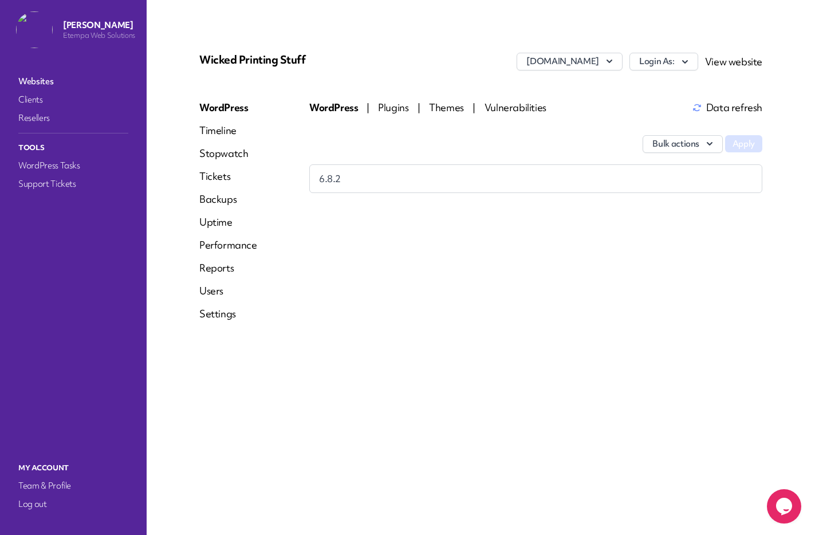
click at [52, 85] on link "Websites" at bounding box center [73, 81] width 115 height 16
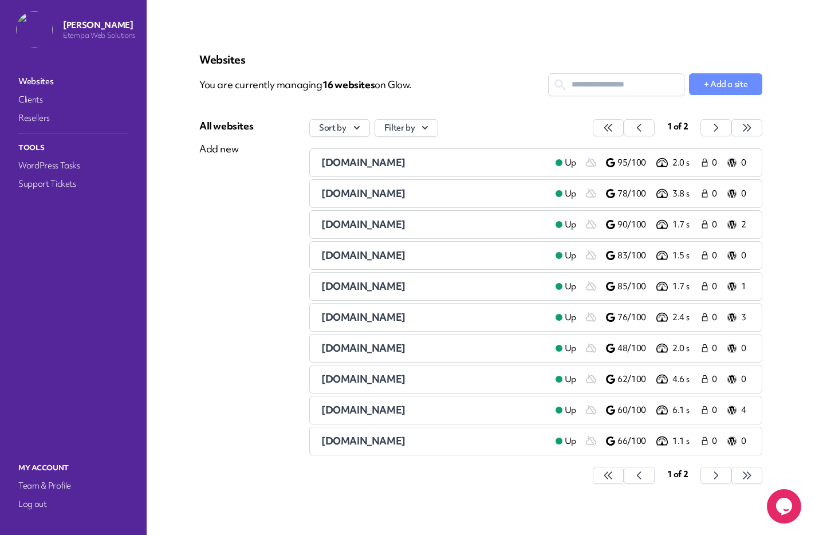
scroll to position [14, 0]
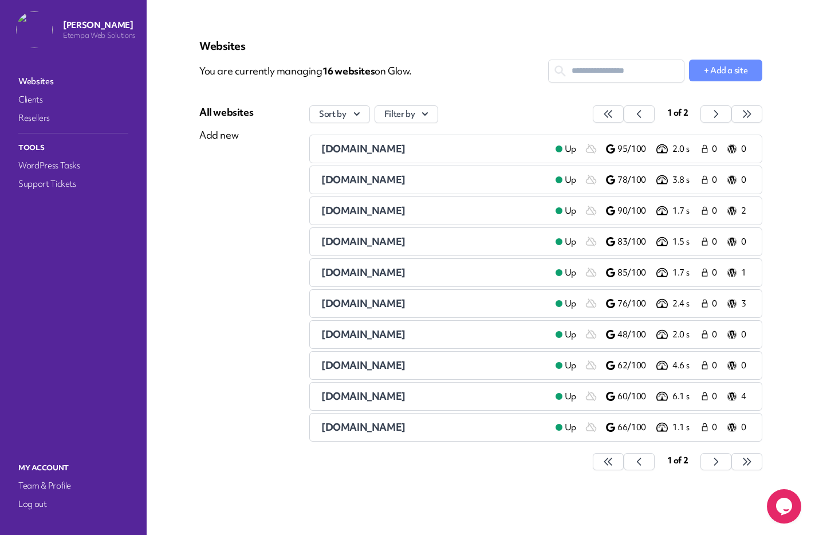
click at [468, 394] on div "[DOMAIN_NAME]" at bounding box center [433, 397] width 225 height 14
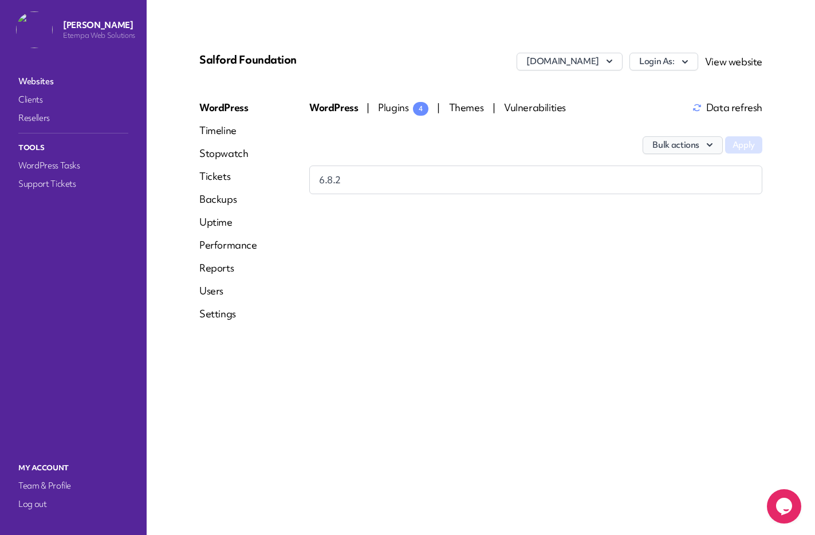
click at [677, 146] on button "Bulk actions" at bounding box center [683, 145] width 80 height 18
click at [598, 142] on div "Bulk actions Update Apply" at bounding box center [535, 139] width 453 height 52
click at [671, 57] on button "Login As:" at bounding box center [664, 62] width 69 height 18
click at [639, 90] on link "etempa" at bounding box center [634, 86] width 127 height 21
